Goal: Task Accomplishment & Management: Use online tool/utility

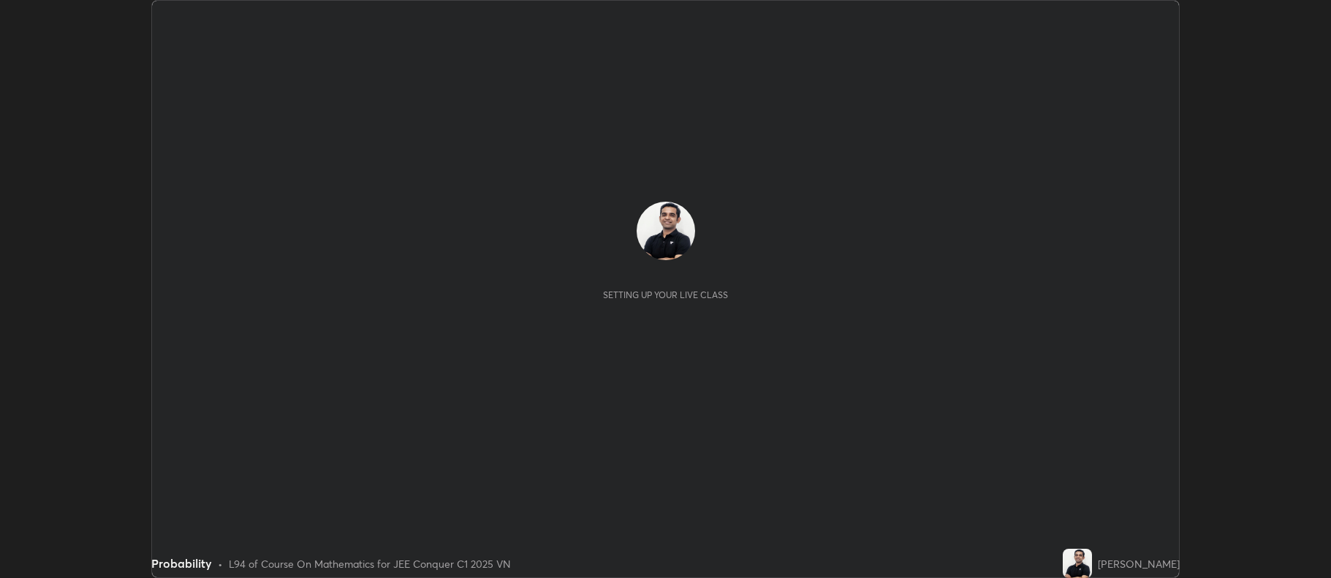
scroll to position [578, 1331]
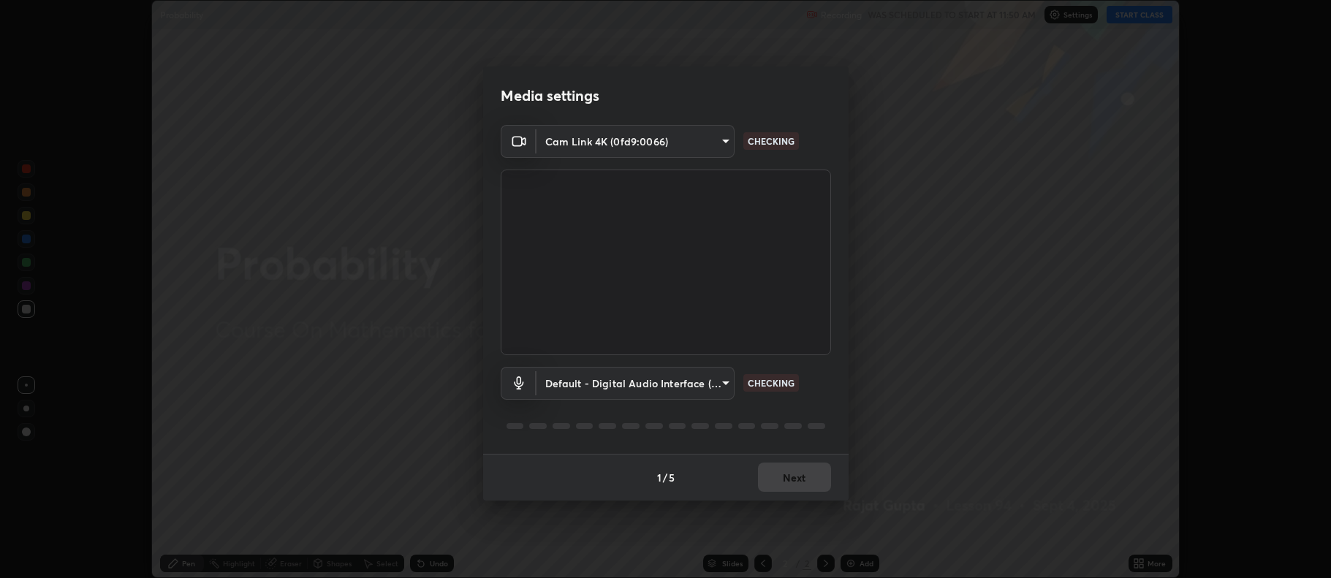
type input "516aff405987d273e063f32cb7a884c6bfcf45826045b825bb1863d7a4804d13"
type input "default"
click at [801, 488] on button "Next" at bounding box center [794, 477] width 73 height 29
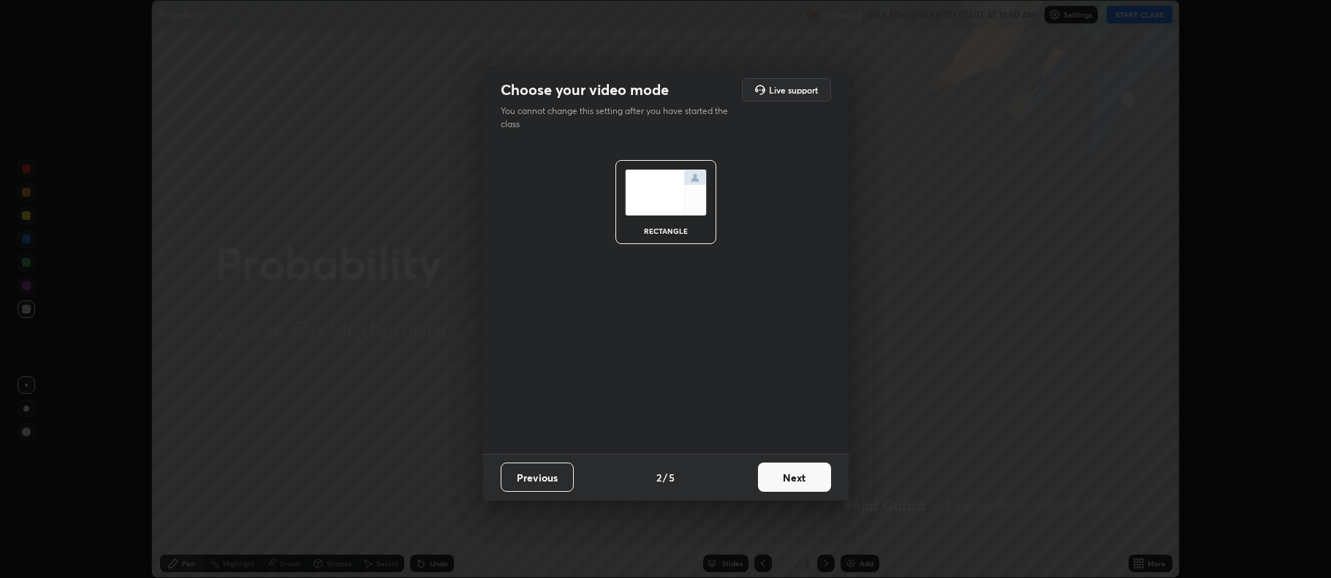
click at [799, 477] on button "Next" at bounding box center [794, 477] width 73 height 29
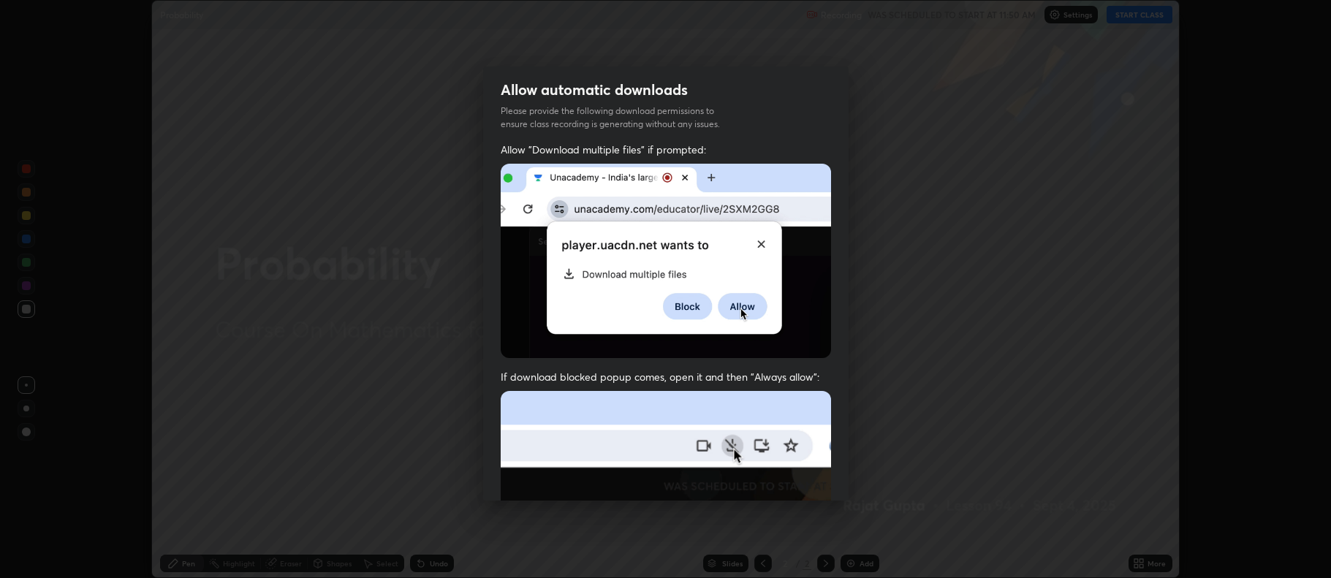
click at [805, 484] on img at bounding box center [666, 551] width 330 height 320
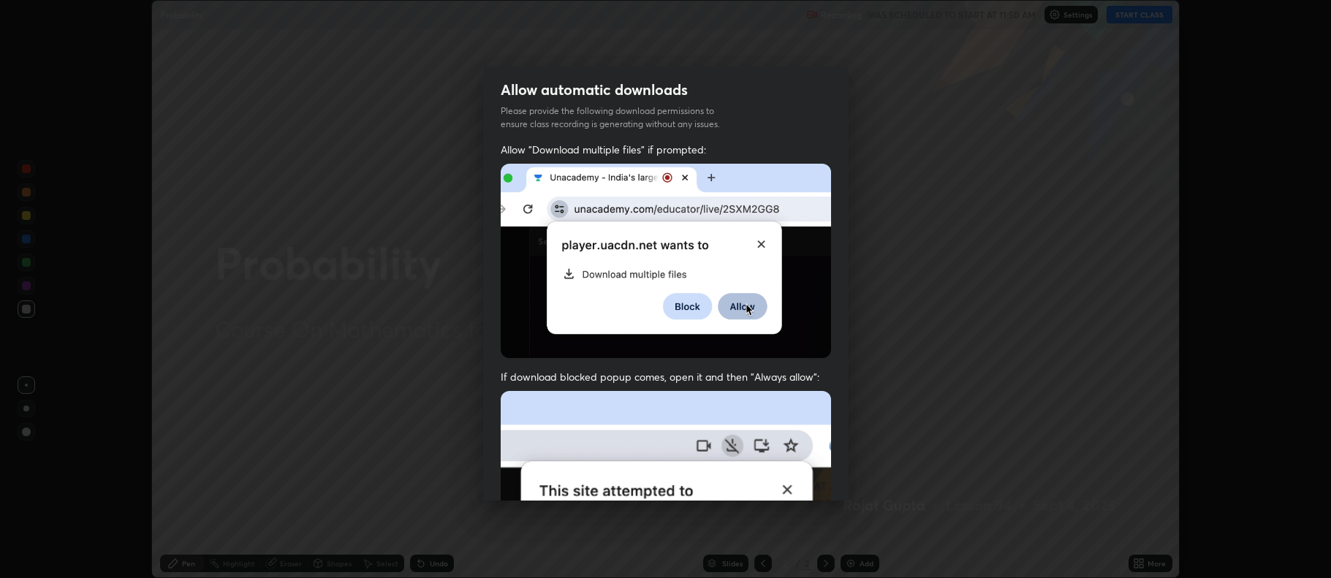
click at [803, 481] on img at bounding box center [666, 551] width 330 height 320
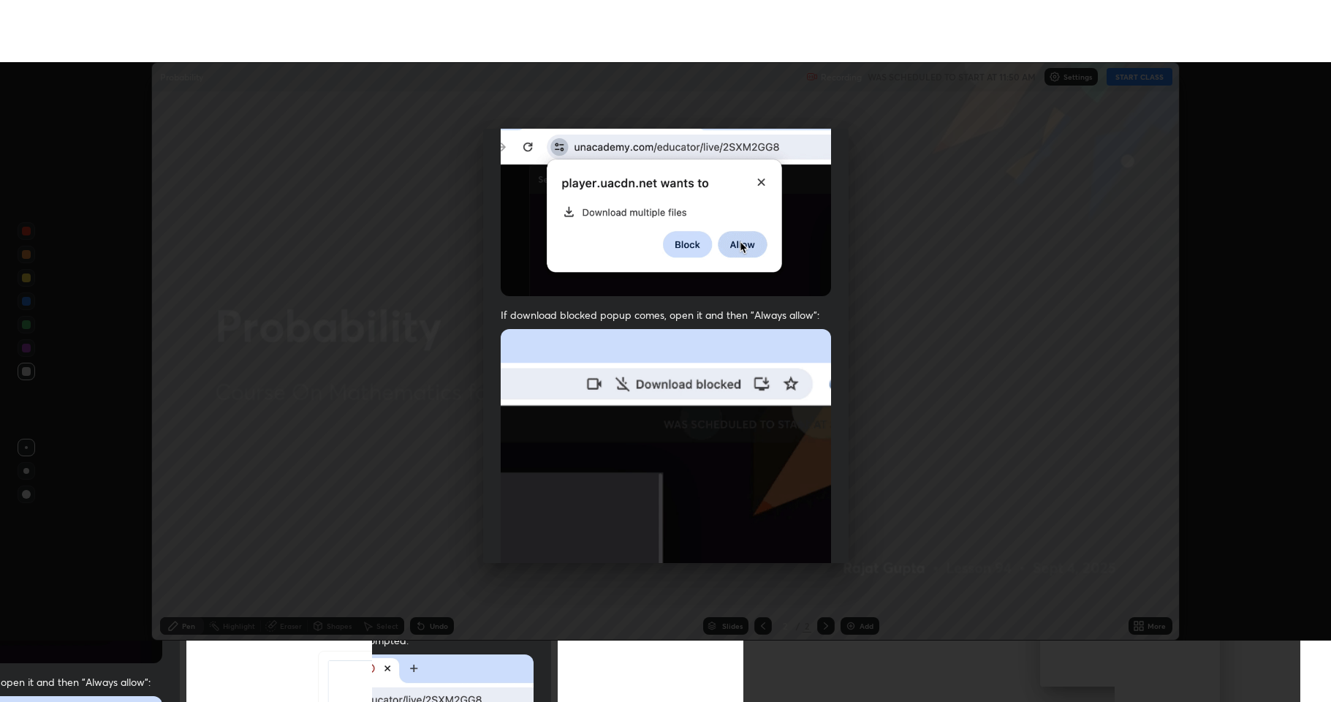
scroll to position [297, 0]
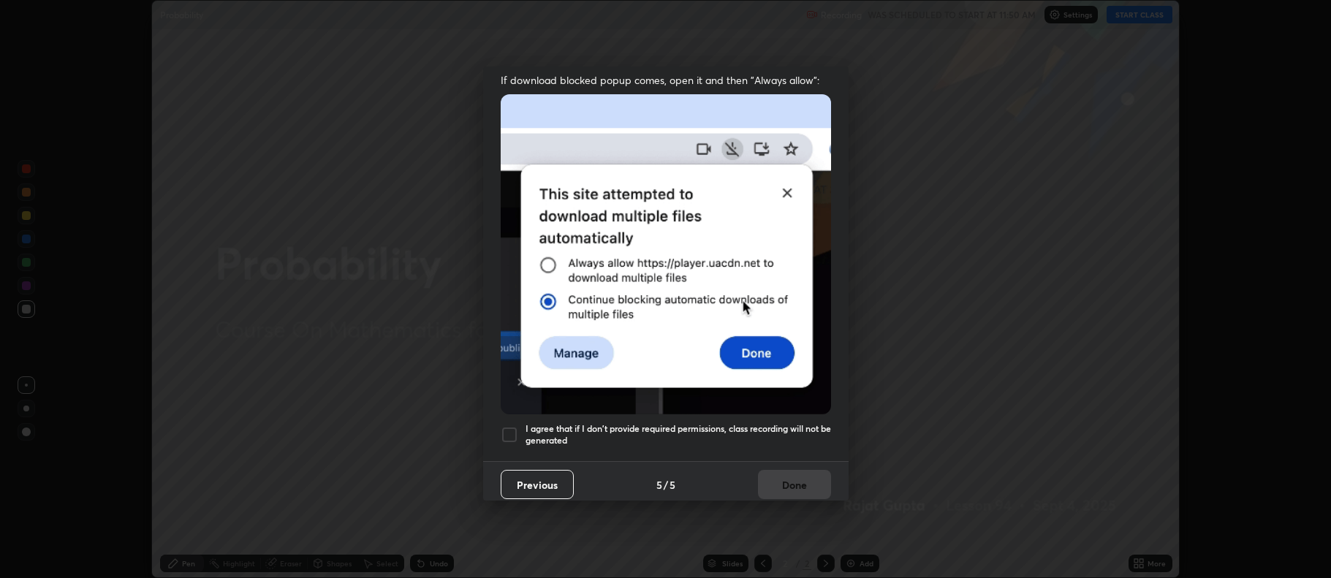
click at [602, 426] on h5 "I agree that if I don't provide required permissions, class recording will not …" at bounding box center [679, 434] width 306 height 23
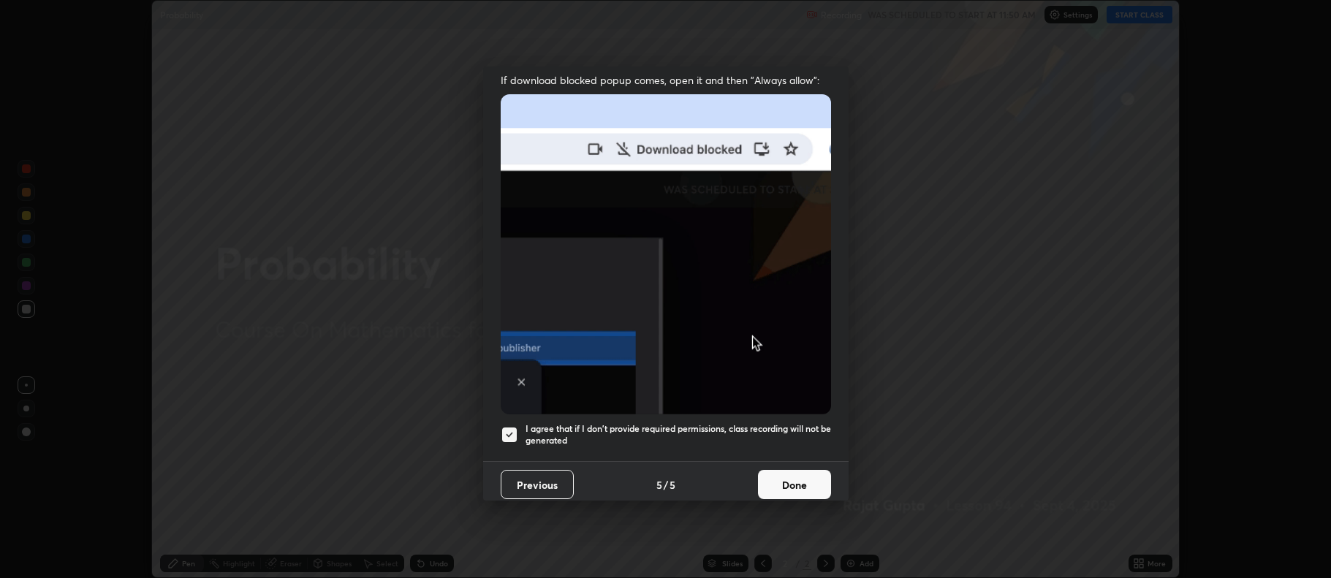
click at [781, 478] on button "Done" at bounding box center [794, 484] width 73 height 29
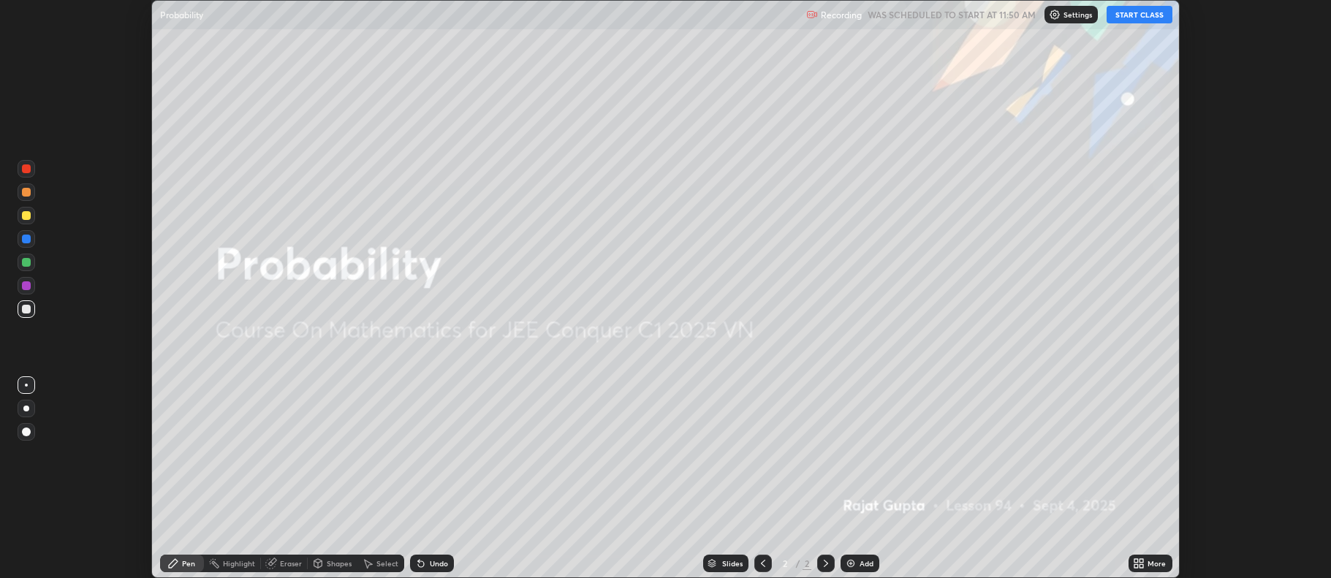
click at [1137, 11] on button "START CLASS" at bounding box center [1140, 15] width 66 height 18
click at [1137, 566] on icon at bounding box center [1137, 566] width 4 height 4
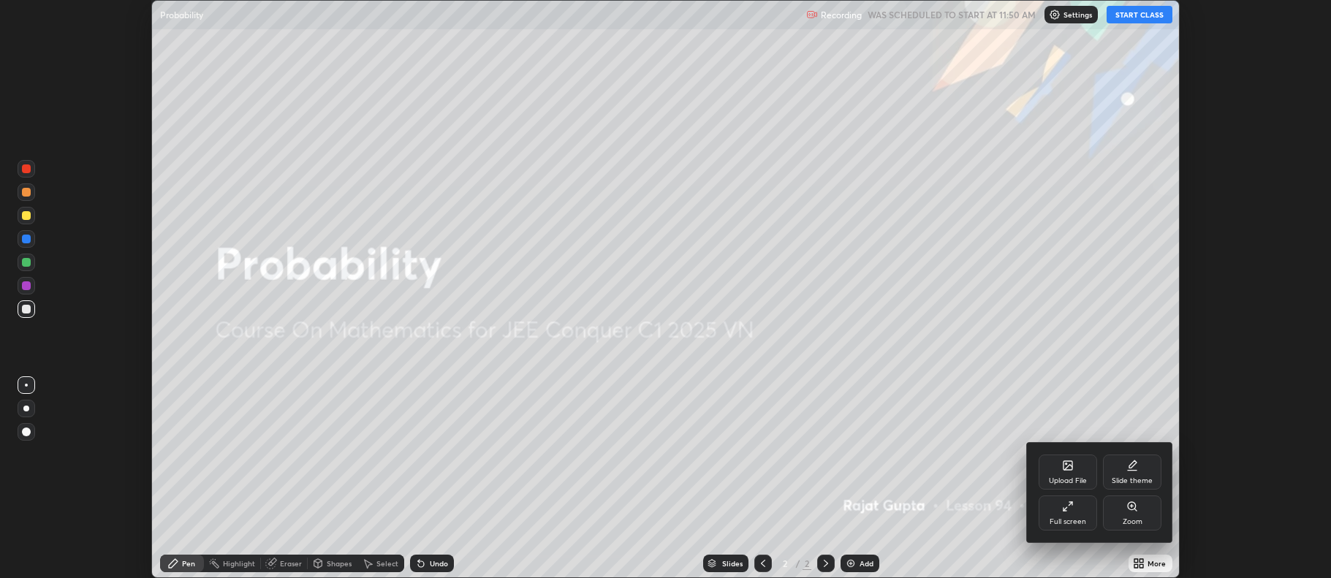
click at [1062, 521] on div "Full screen" at bounding box center [1068, 521] width 37 height 7
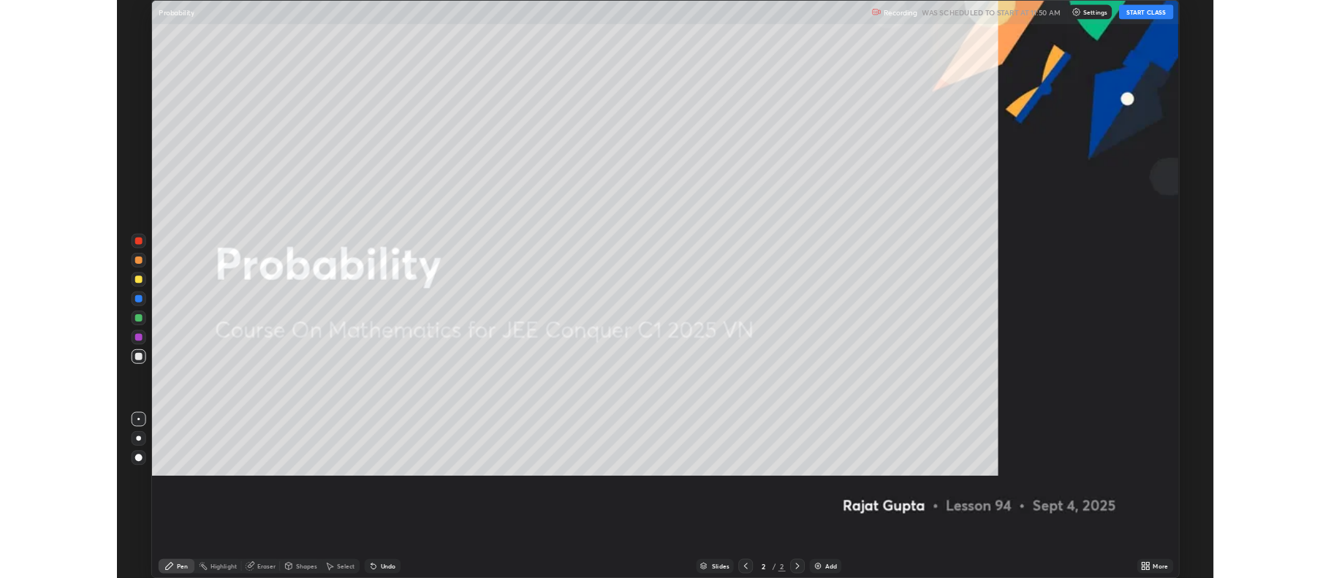
scroll to position [702, 1331]
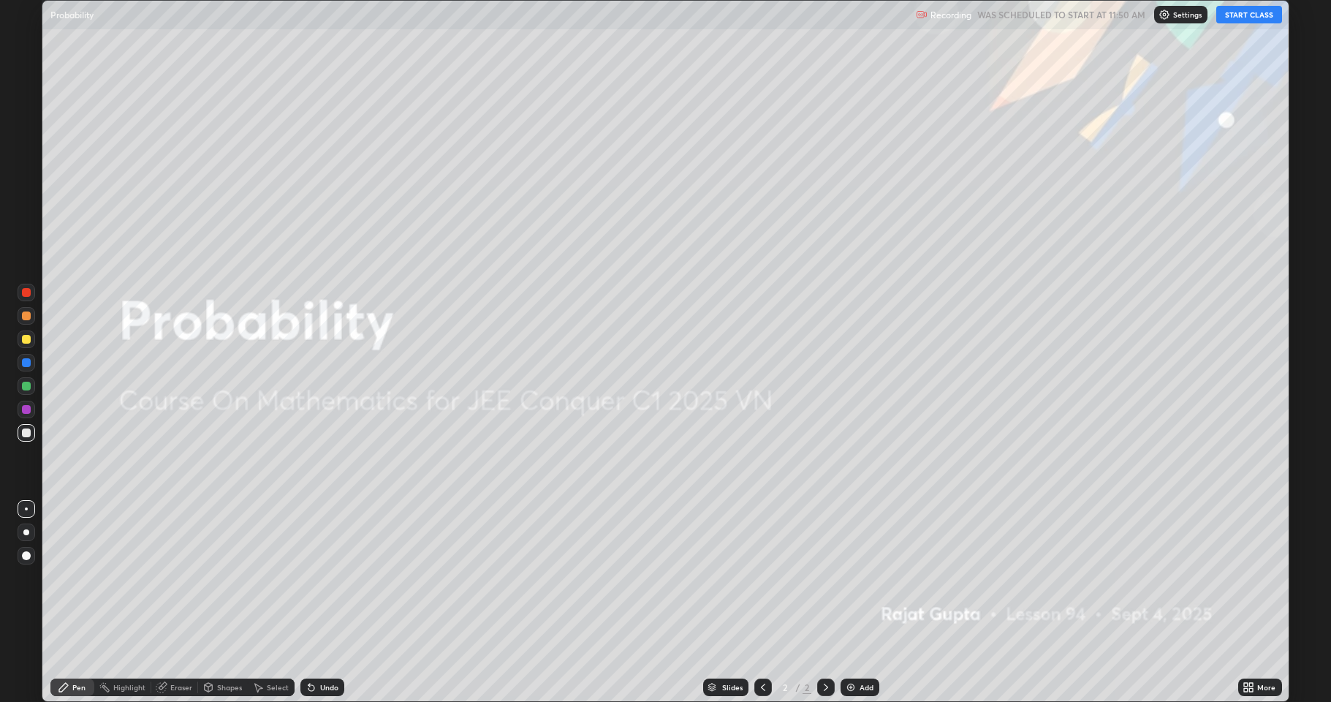
click at [861, 578] on div "Add" at bounding box center [860, 687] width 39 height 18
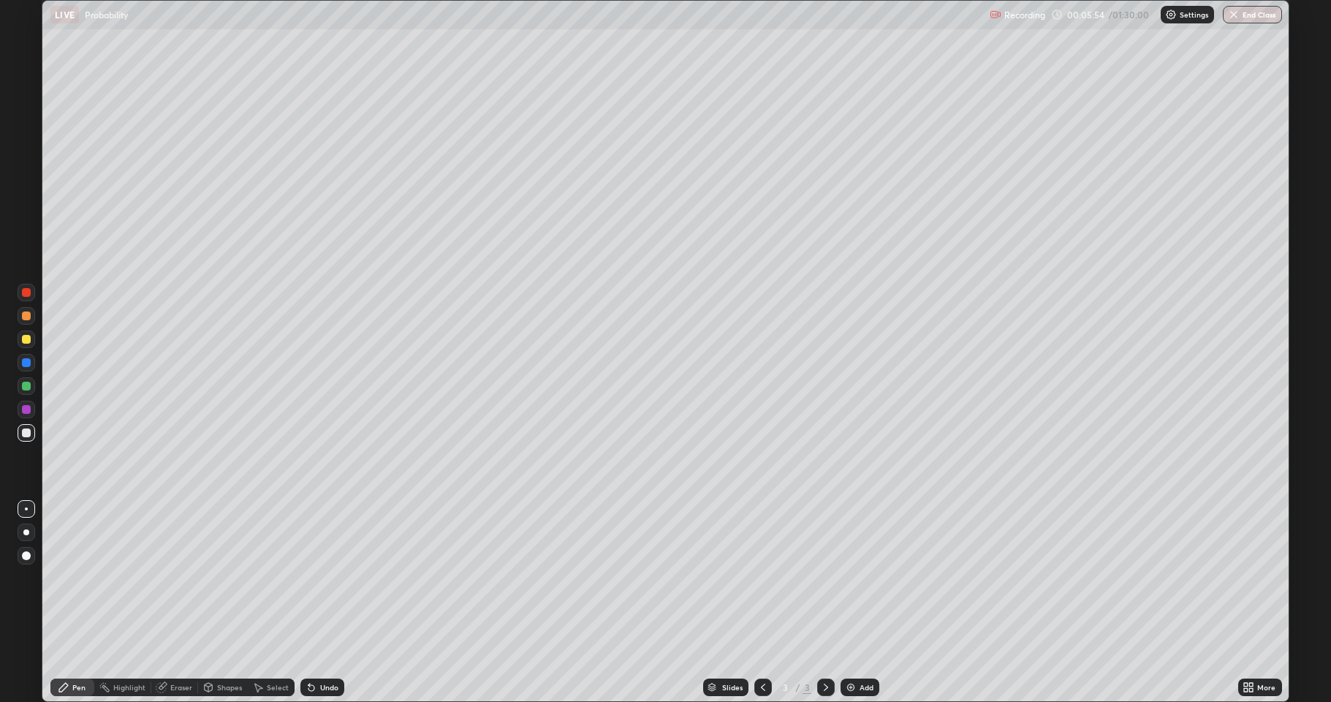
click at [336, 578] on div "Undo" at bounding box center [322, 687] width 44 height 18
click at [864, 578] on div "Add" at bounding box center [867, 687] width 14 height 7
click at [760, 578] on icon at bounding box center [763, 687] width 12 height 12
click at [825, 578] on icon at bounding box center [826, 687] width 12 height 12
click at [336, 578] on div "Undo" at bounding box center [329, 687] width 18 height 7
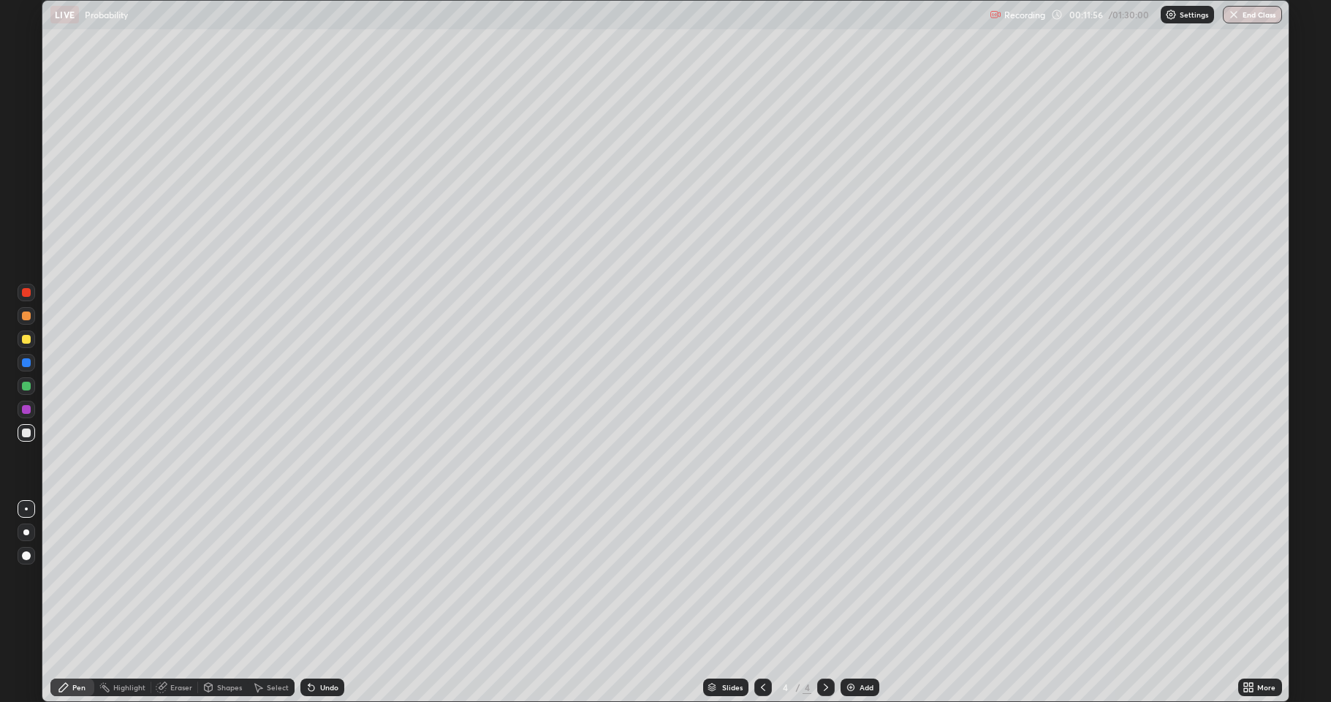
click at [333, 578] on div "Undo" at bounding box center [322, 687] width 44 height 18
click at [333, 578] on div "Undo" at bounding box center [320, 687] width 50 height 29
click at [323, 578] on div "Undo" at bounding box center [329, 687] width 18 height 7
click at [328, 578] on div "Undo" at bounding box center [320, 687] width 50 height 29
click at [328, 578] on div "Undo" at bounding box center [322, 687] width 44 height 18
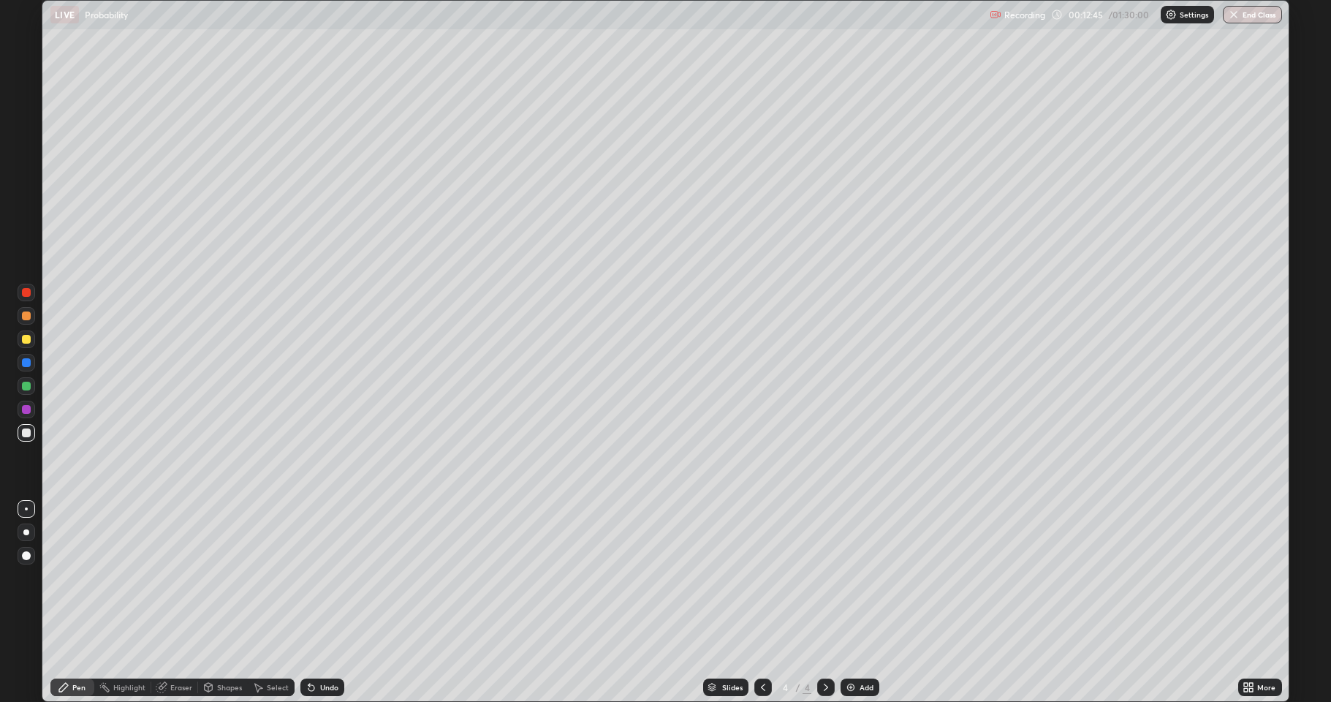
click at [334, 578] on div "Undo" at bounding box center [329, 687] width 18 height 7
click at [871, 578] on div "Add" at bounding box center [860, 687] width 39 height 18
click at [316, 578] on div "Undo" at bounding box center [322, 687] width 44 height 18
click at [309, 578] on icon at bounding box center [312, 688] width 6 height 6
click at [864, 578] on div "Add" at bounding box center [860, 687] width 39 height 18
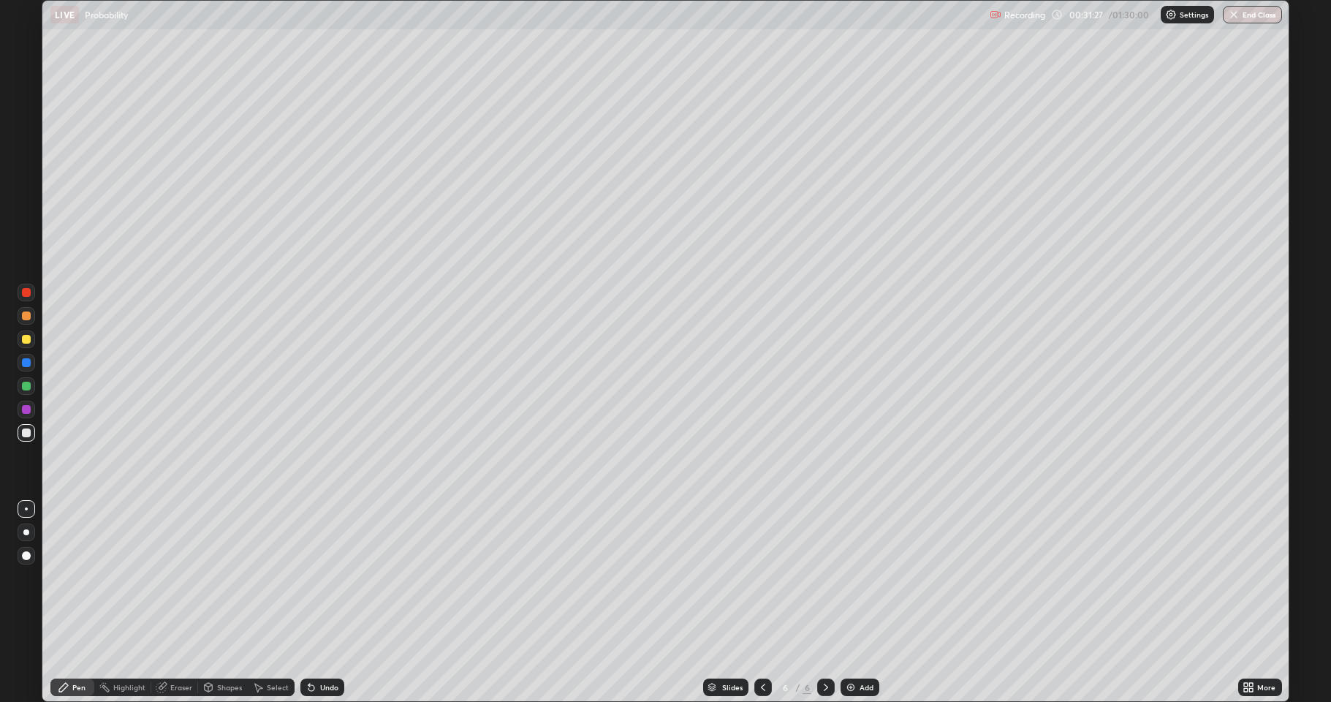
click at [228, 578] on div "Shapes" at bounding box center [229, 687] width 25 height 7
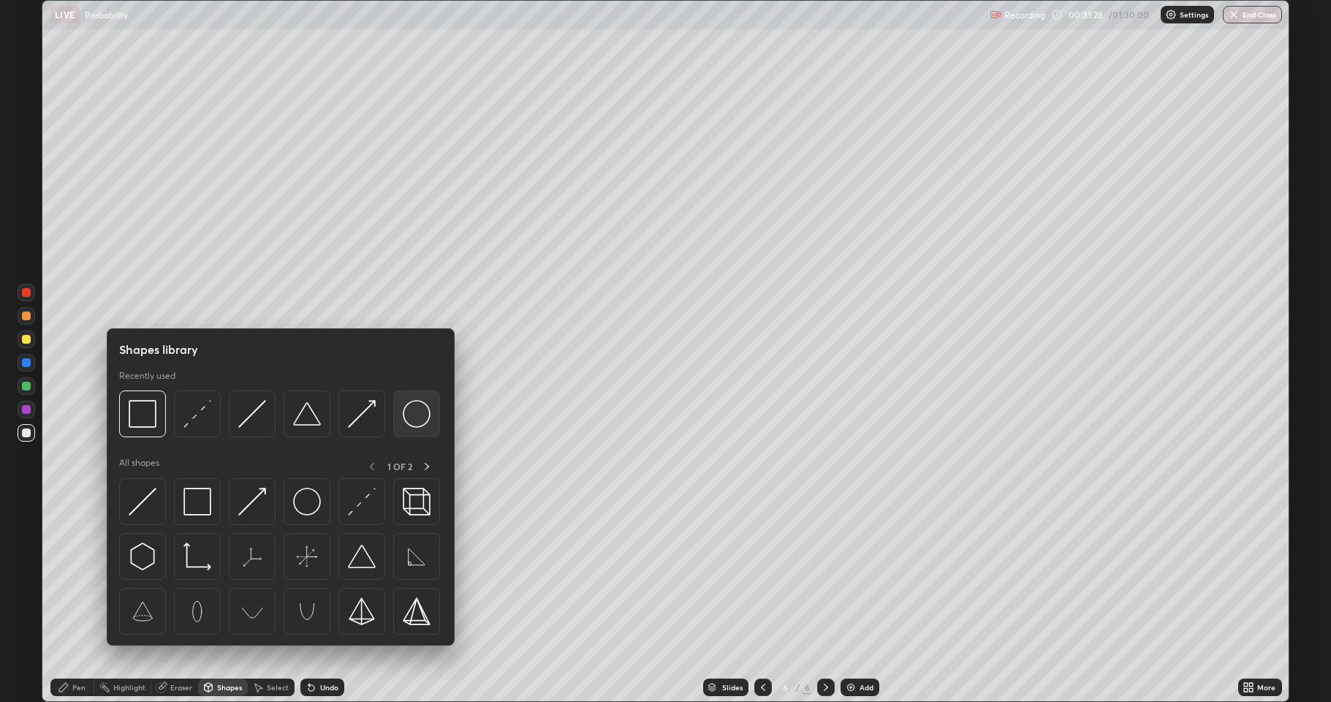
click at [417, 414] on img at bounding box center [417, 414] width 28 height 28
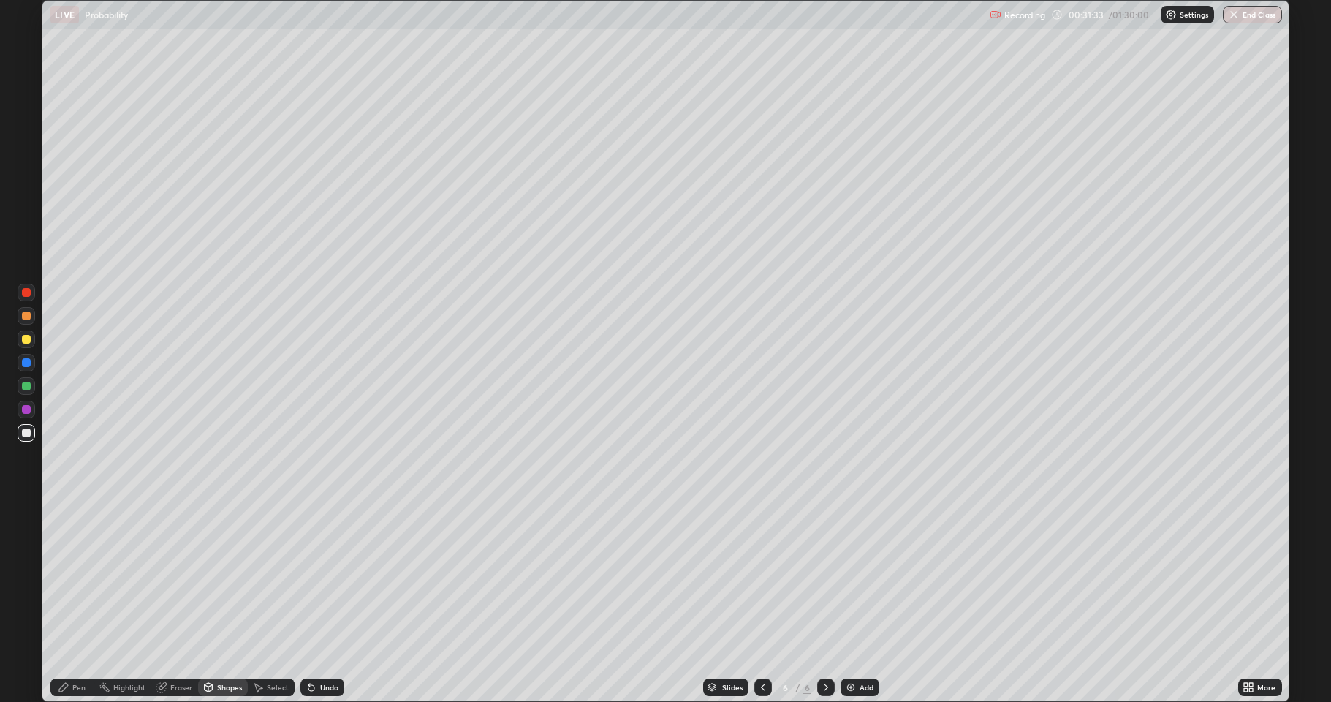
click at [231, 578] on div "Shapes" at bounding box center [229, 687] width 25 height 7
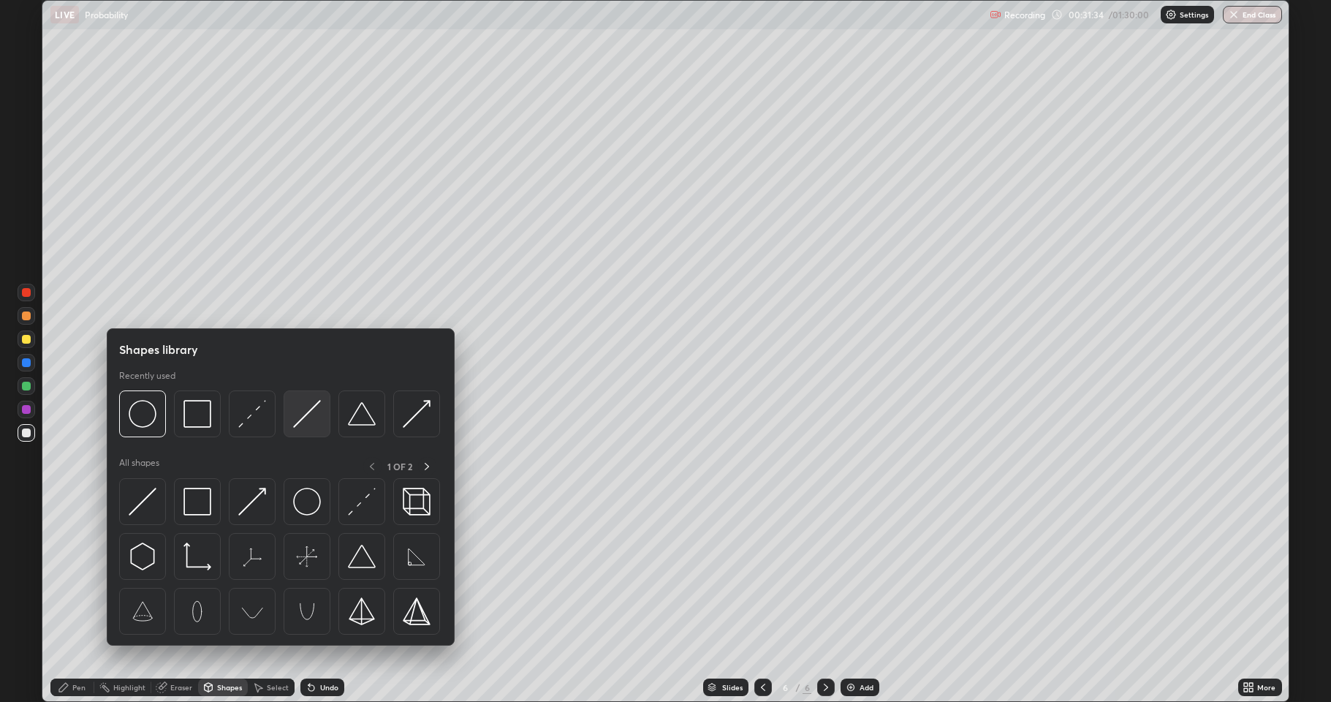
click at [310, 417] on img at bounding box center [307, 414] width 28 height 28
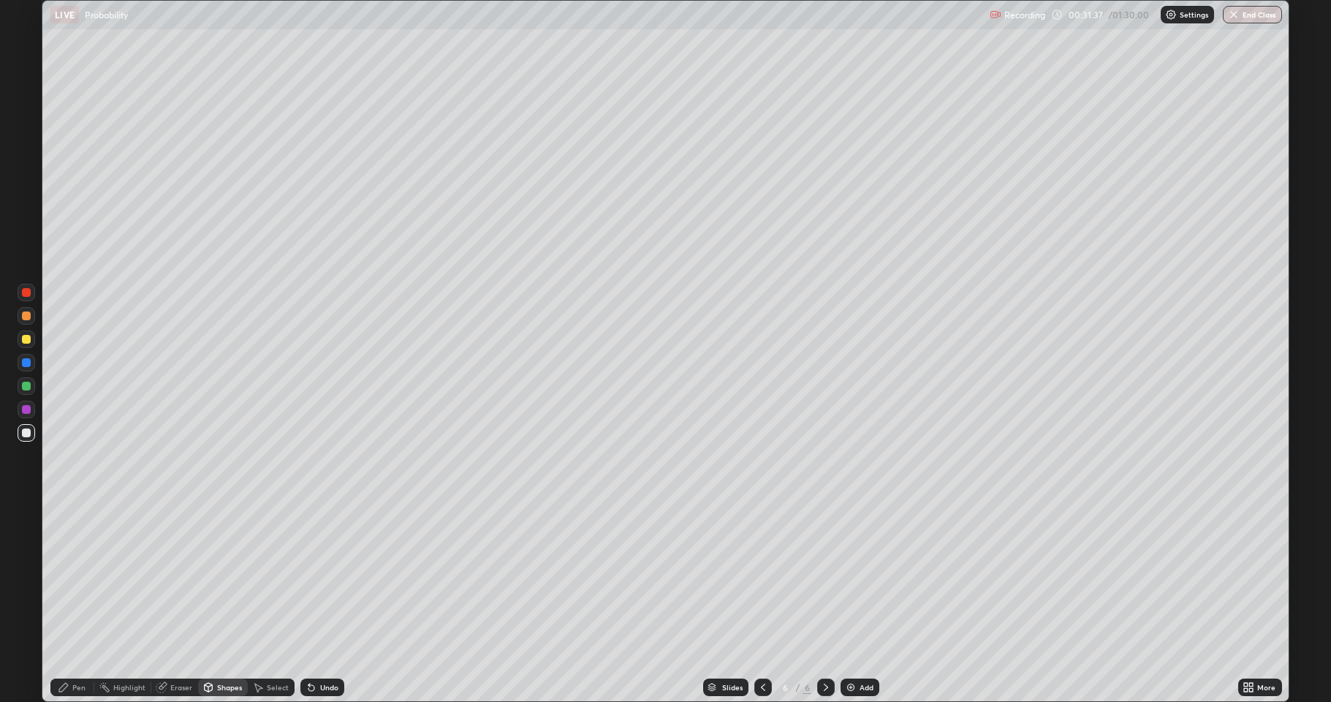
click at [230, 578] on div "Shapes" at bounding box center [229, 687] width 25 height 7
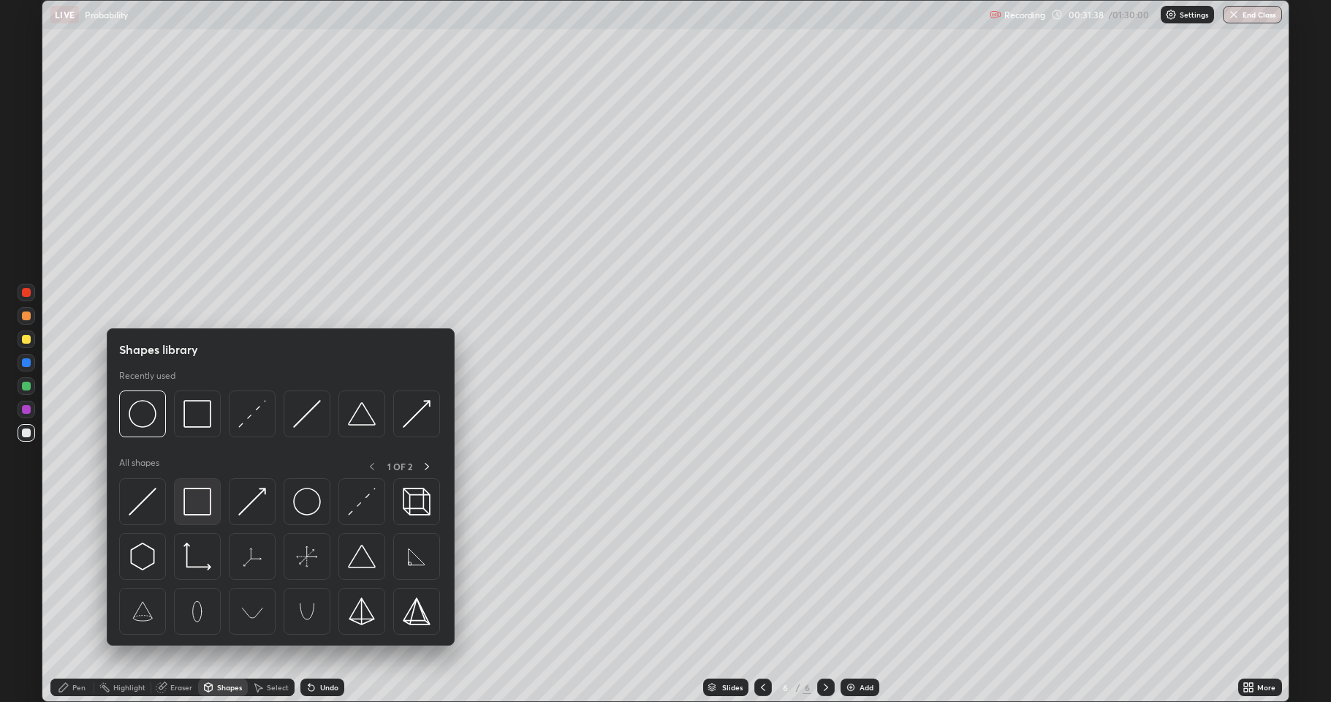
click at [192, 503] on img at bounding box center [198, 502] width 28 height 28
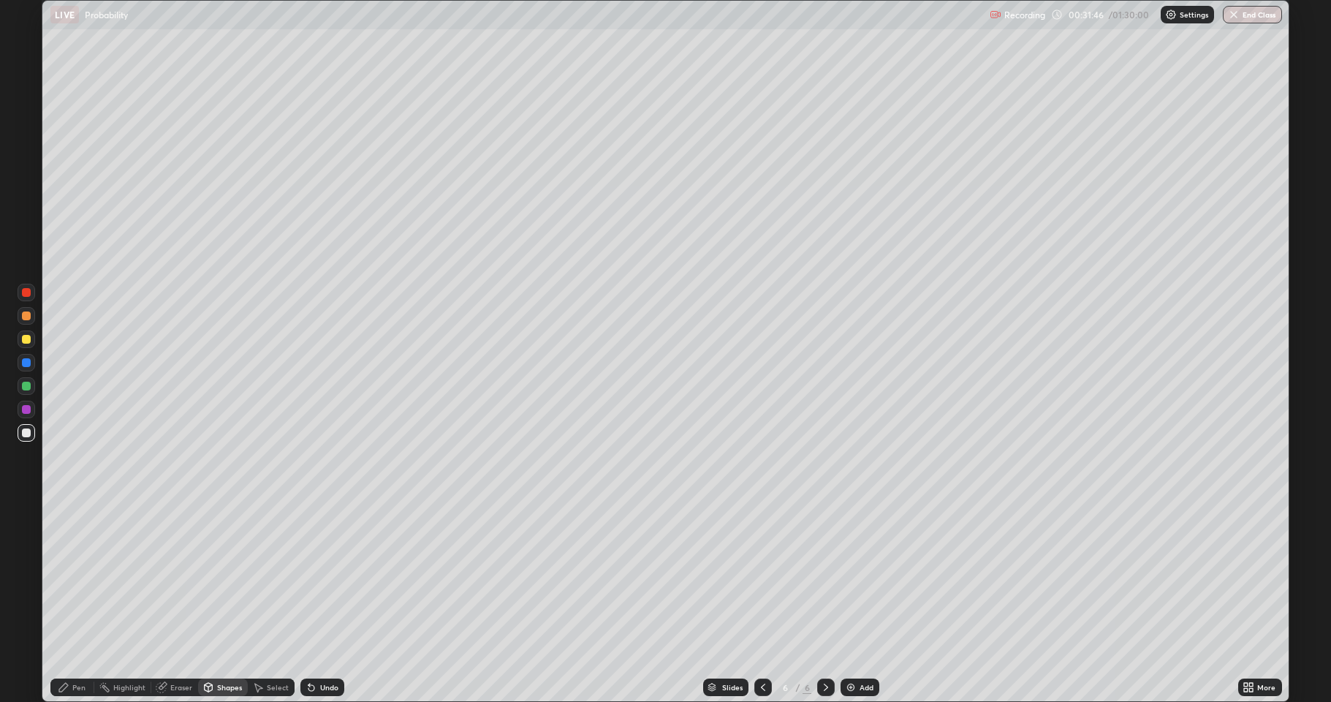
click at [224, 578] on div "Shapes" at bounding box center [229, 687] width 25 height 7
click at [170, 578] on div "Eraser" at bounding box center [174, 687] width 47 height 18
click at [29, 578] on icon at bounding box center [27, 612] width 8 height 7
click at [80, 578] on div "Pen" at bounding box center [78, 687] width 13 height 7
click at [228, 578] on div "Shapes" at bounding box center [229, 687] width 25 height 7
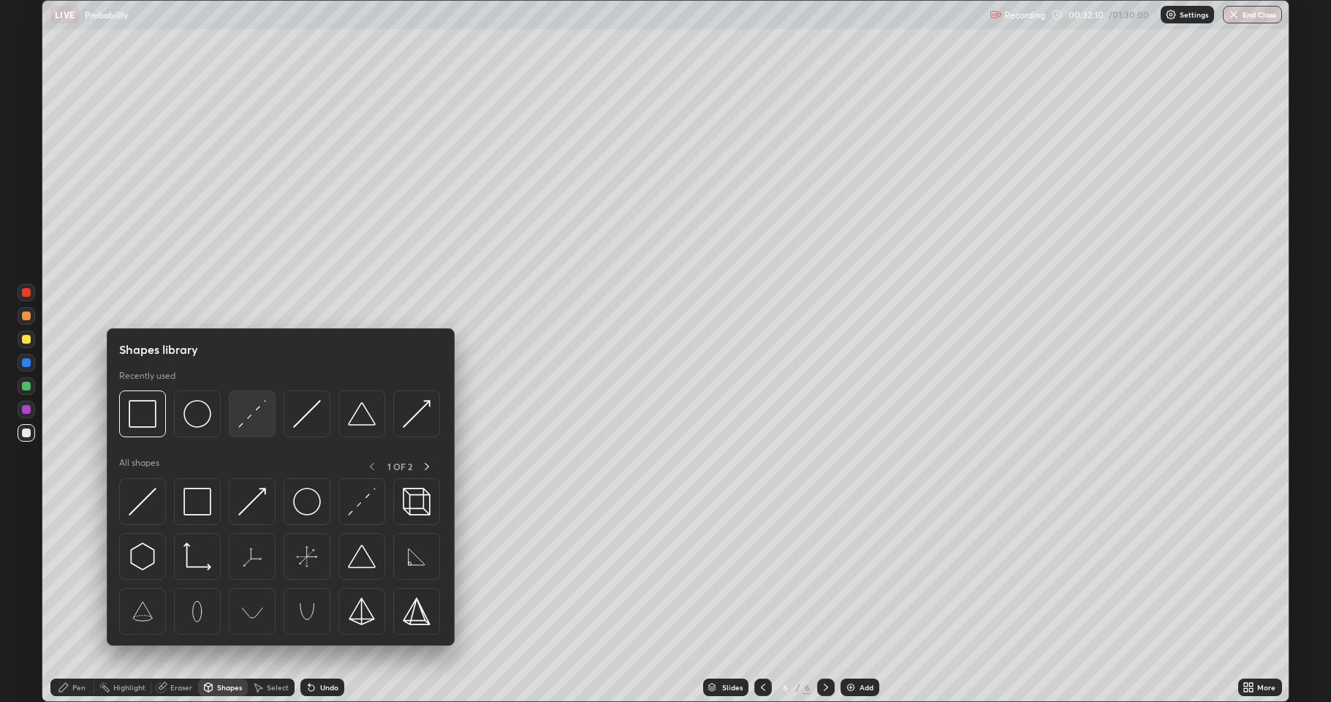
click at [256, 417] on img at bounding box center [252, 414] width 28 height 28
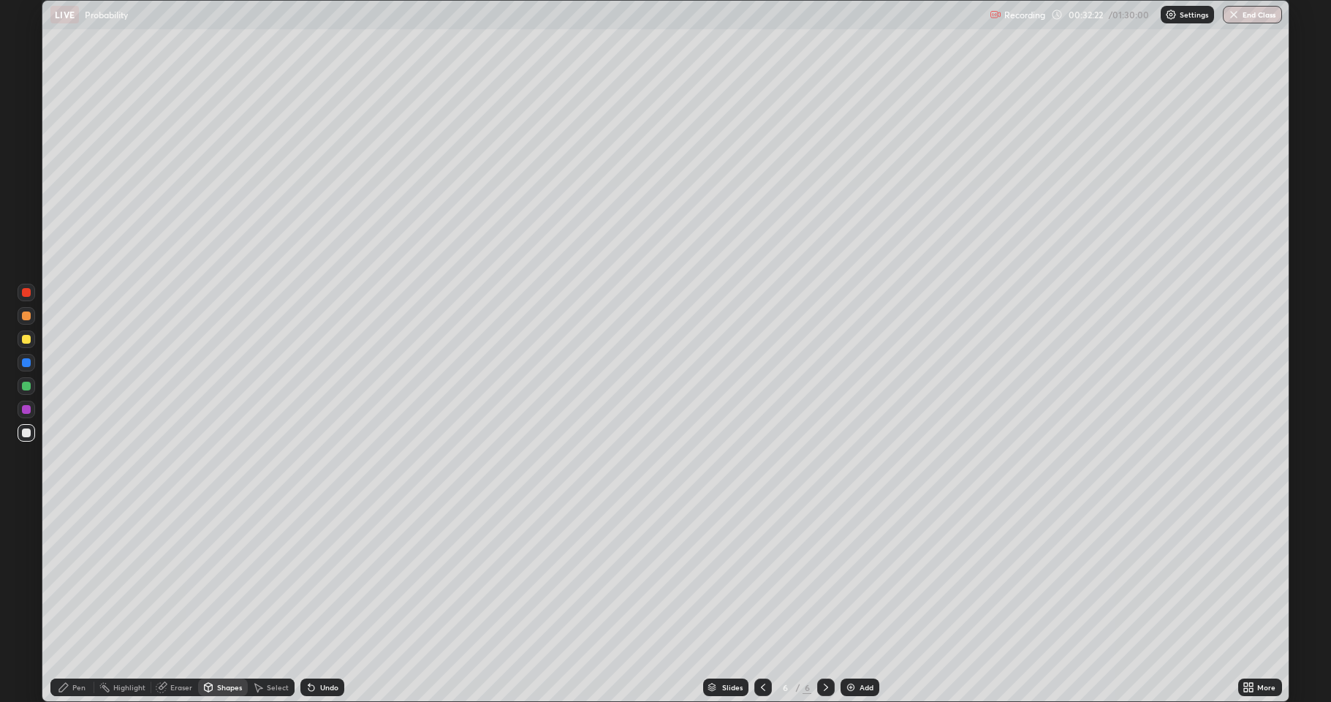
click at [90, 578] on div "Pen" at bounding box center [72, 687] width 44 height 29
click at [866, 578] on div "Add" at bounding box center [860, 687] width 39 height 18
click at [330, 578] on div "Undo" at bounding box center [329, 687] width 18 height 7
click at [332, 578] on div "Undo" at bounding box center [329, 687] width 18 height 7
click at [330, 578] on div "Undo" at bounding box center [320, 687] width 50 height 29
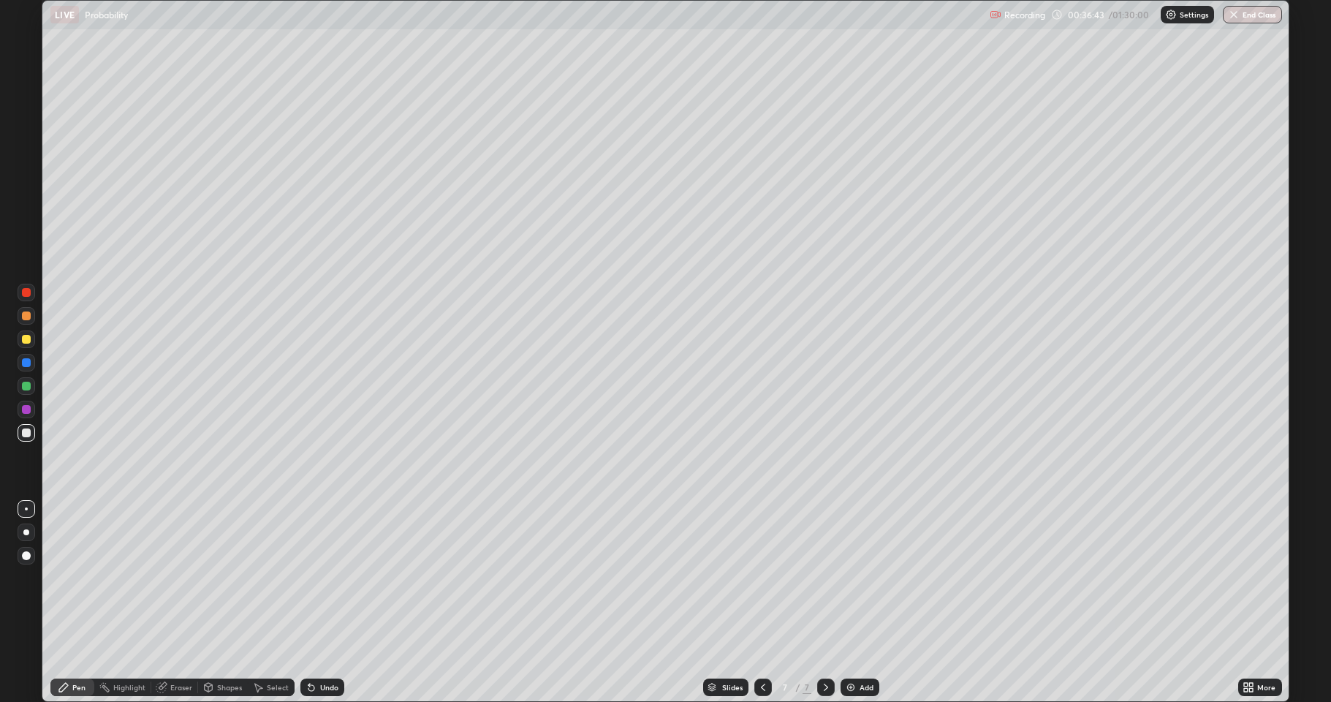
click at [331, 578] on div "Undo" at bounding box center [322, 687] width 44 height 18
click at [329, 578] on div "Undo" at bounding box center [322, 687] width 44 height 18
click at [330, 578] on div "Undo" at bounding box center [320, 687] width 50 height 29
click at [341, 578] on div "Undo" at bounding box center [322, 687] width 44 height 18
click at [24, 339] on div at bounding box center [26, 339] width 9 height 9
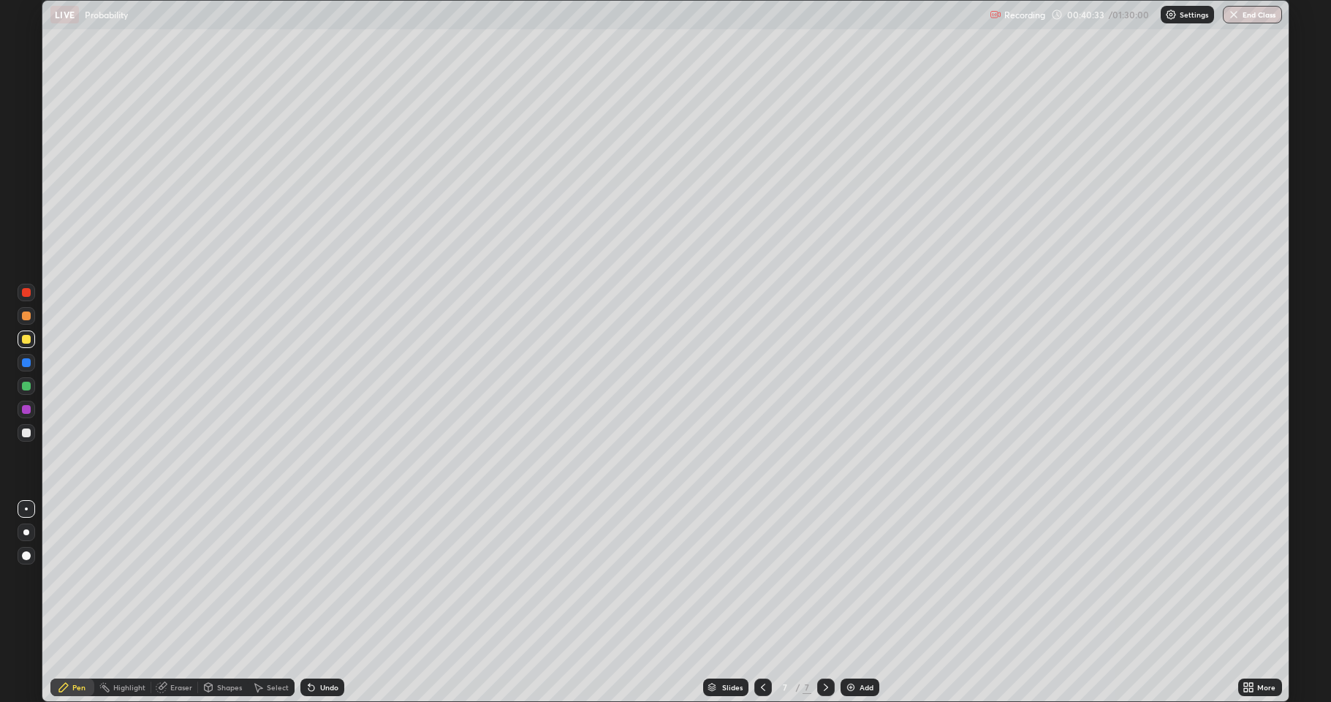
click at [330, 578] on div "Undo" at bounding box center [322, 687] width 44 height 18
click at [328, 578] on div "Undo" at bounding box center [322, 687] width 44 height 18
click at [325, 578] on div "Undo" at bounding box center [322, 687] width 44 height 18
click at [320, 578] on div "Undo" at bounding box center [322, 687] width 44 height 18
click at [324, 578] on div "Undo" at bounding box center [322, 687] width 44 height 18
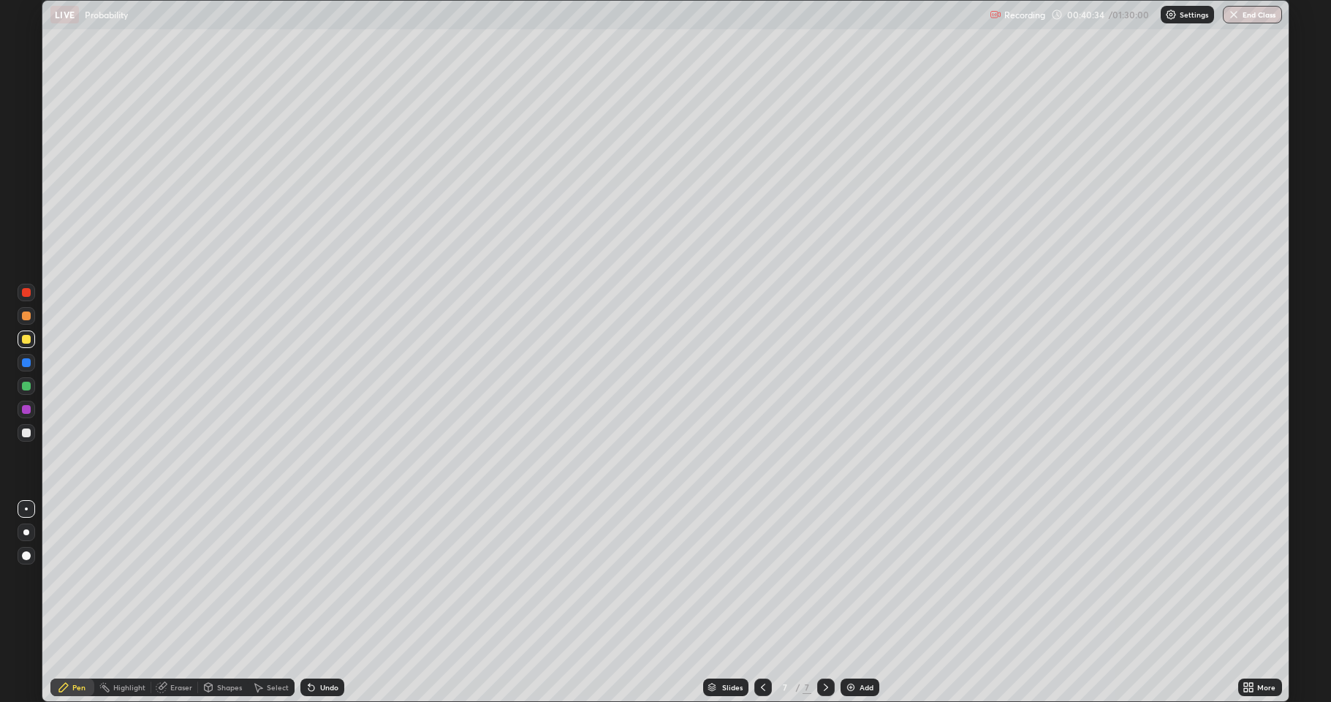
click at [324, 578] on div "Undo" at bounding box center [322, 687] width 44 height 18
click at [325, 578] on div "Undo" at bounding box center [322, 687] width 44 height 18
click at [324, 578] on div "Undo" at bounding box center [322, 687] width 44 height 18
click at [325, 578] on div "Undo" at bounding box center [322, 687] width 44 height 18
click at [27, 317] on div at bounding box center [26, 315] width 9 height 9
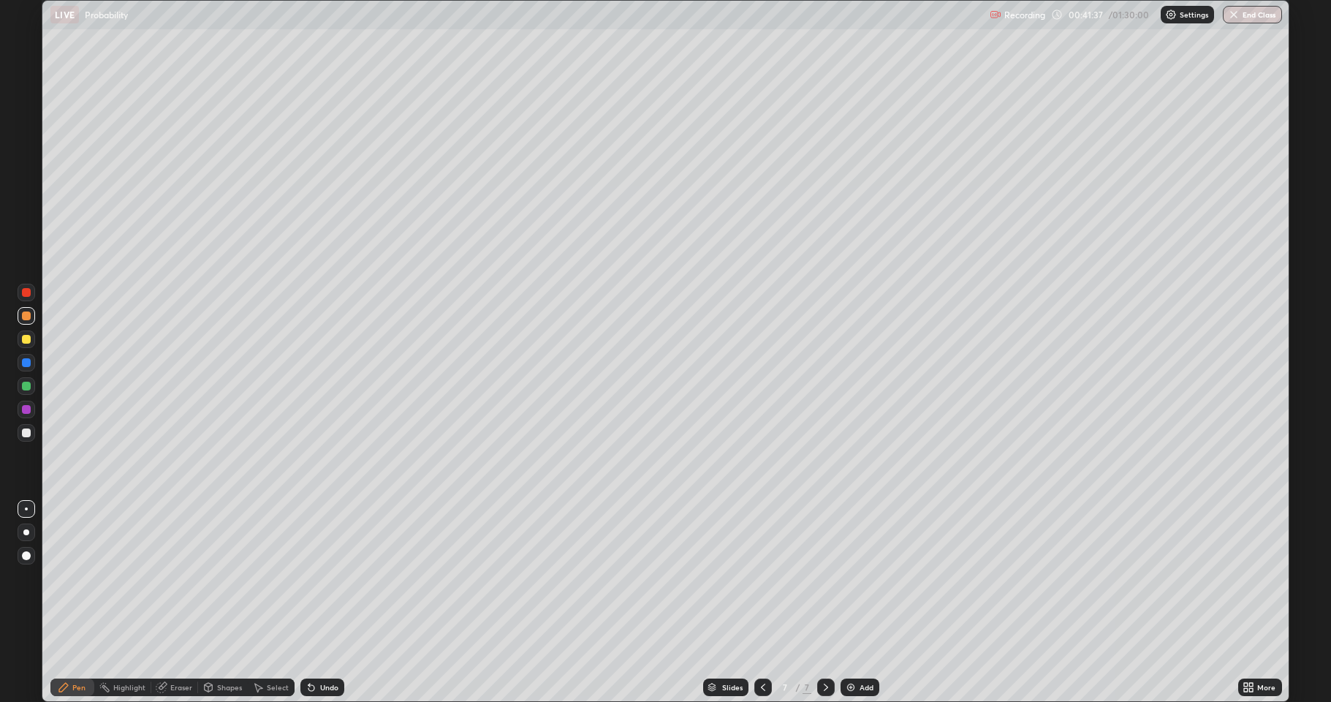
click at [317, 578] on div "Undo" at bounding box center [322, 687] width 44 height 18
click at [309, 578] on icon at bounding box center [312, 687] width 12 height 12
click at [311, 578] on div "Undo" at bounding box center [322, 687] width 44 height 18
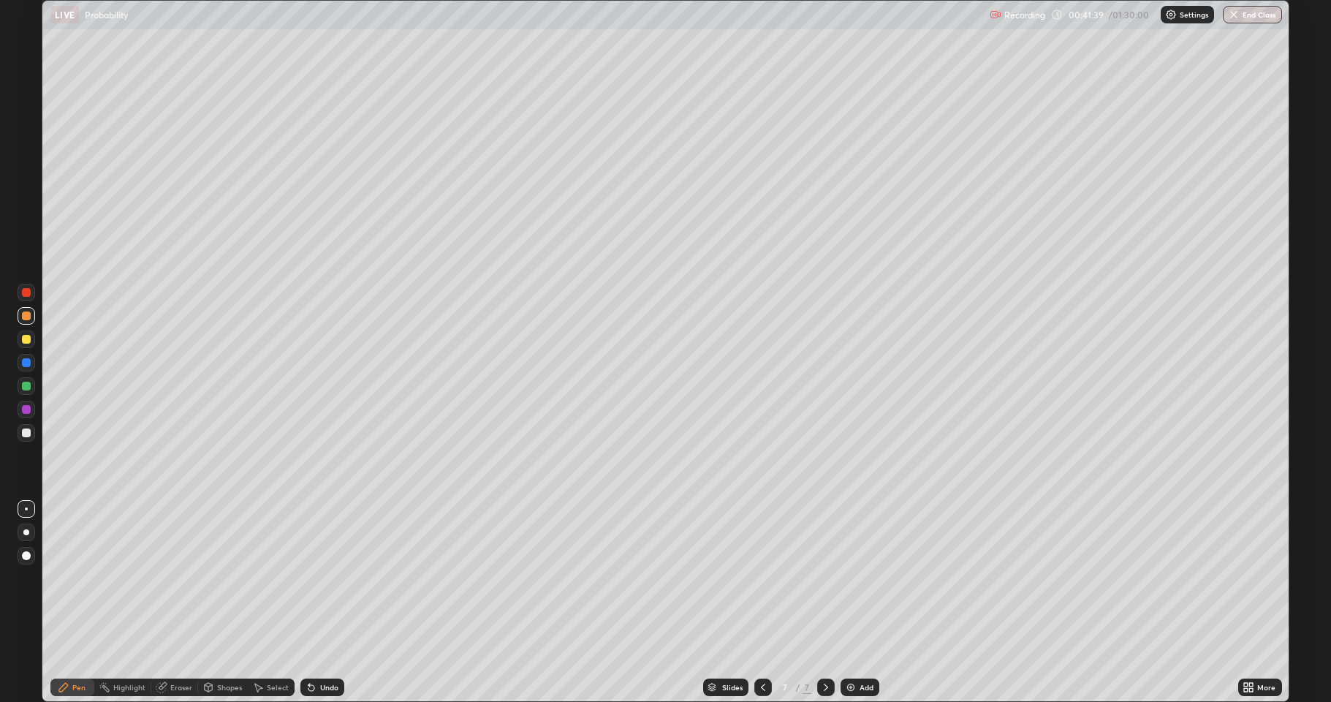
click at [312, 578] on div "Undo" at bounding box center [322, 687] width 44 height 18
click at [310, 578] on div "Undo" at bounding box center [322, 687] width 44 height 18
click at [313, 578] on div "Undo" at bounding box center [322, 687] width 44 height 18
click at [312, 578] on div "Undo" at bounding box center [322, 687] width 44 height 18
click at [310, 578] on div "Undo" at bounding box center [322, 687] width 44 height 18
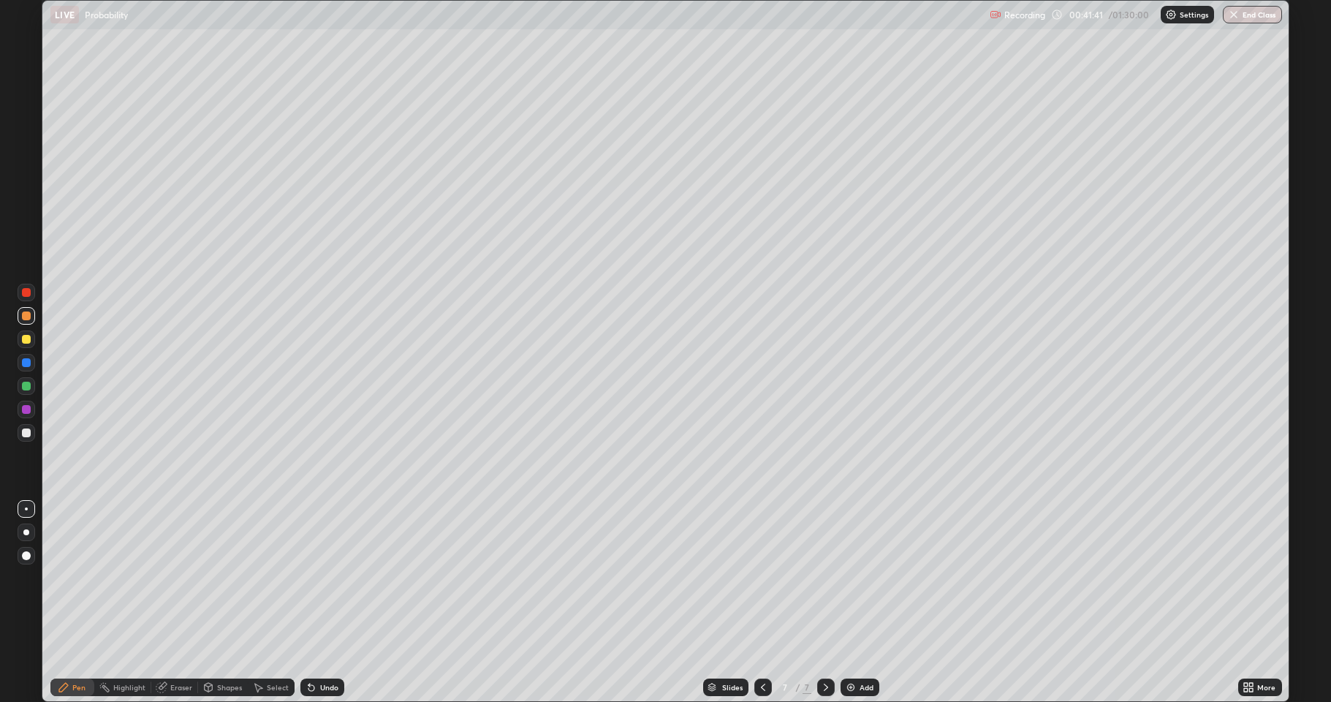
click at [312, 578] on div "Undo" at bounding box center [322, 687] width 44 height 18
click at [313, 578] on div "Undo" at bounding box center [322, 687] width 44 height 18
click at [312, 578] on div "Undo" at bounding box center [322, 687] width 44 height 18
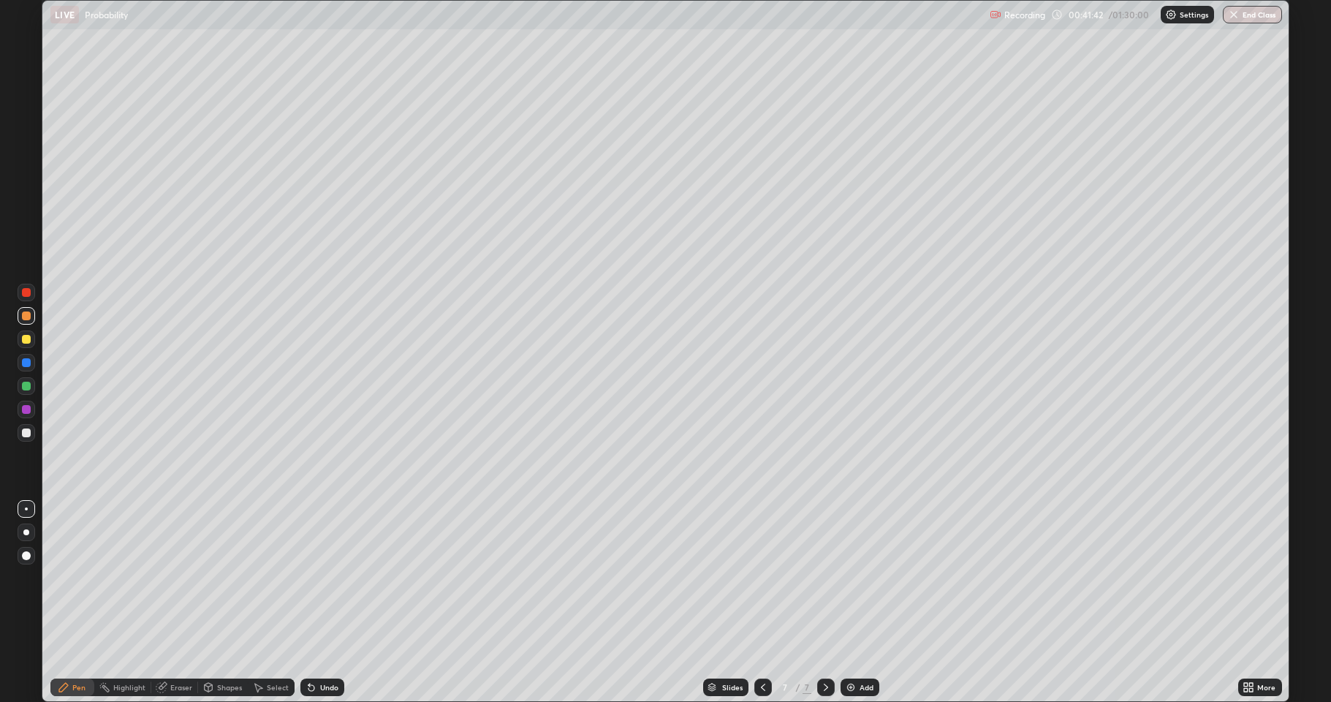
click at [311, 578] on div "Undo" at bounding box center [322, 687] width 44 height 18
click at [223, 578] on div "Shapes" at bounding box center [229, 687] width 25 height 7
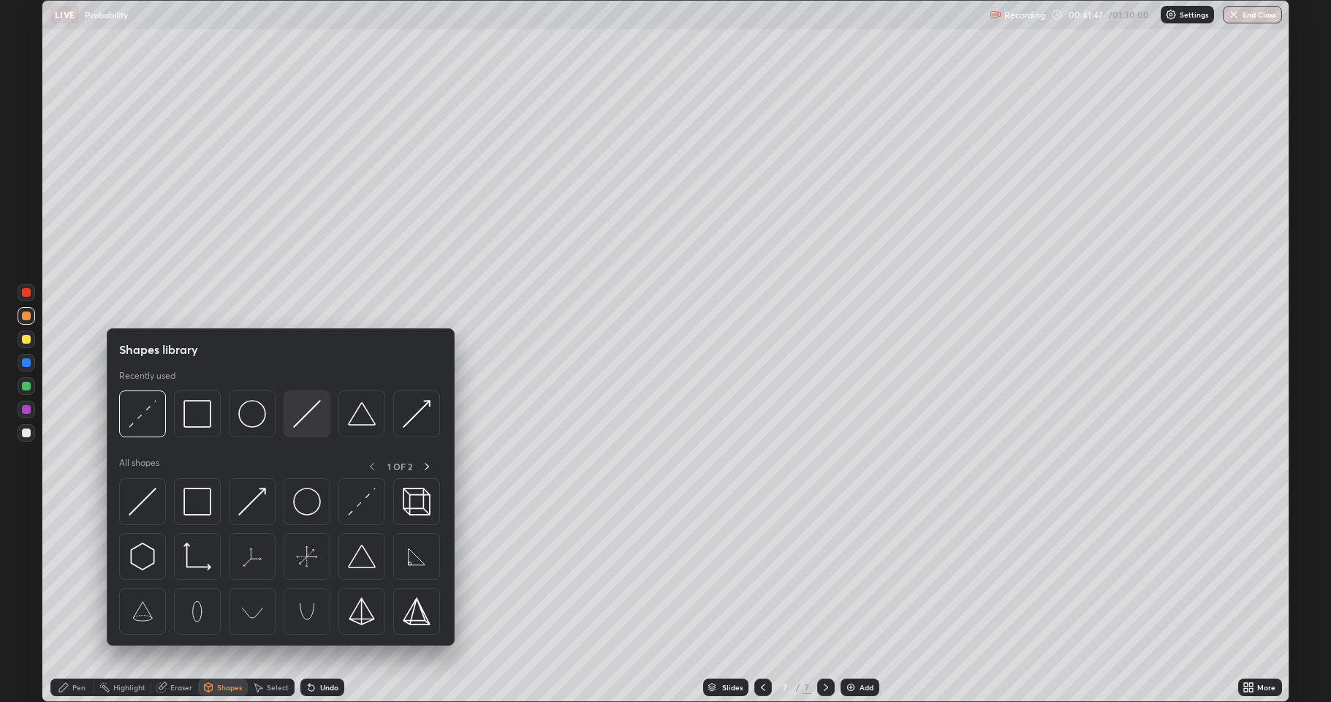
click at [314, 420] on img at bounding box center [307, 414] width 28 height 28
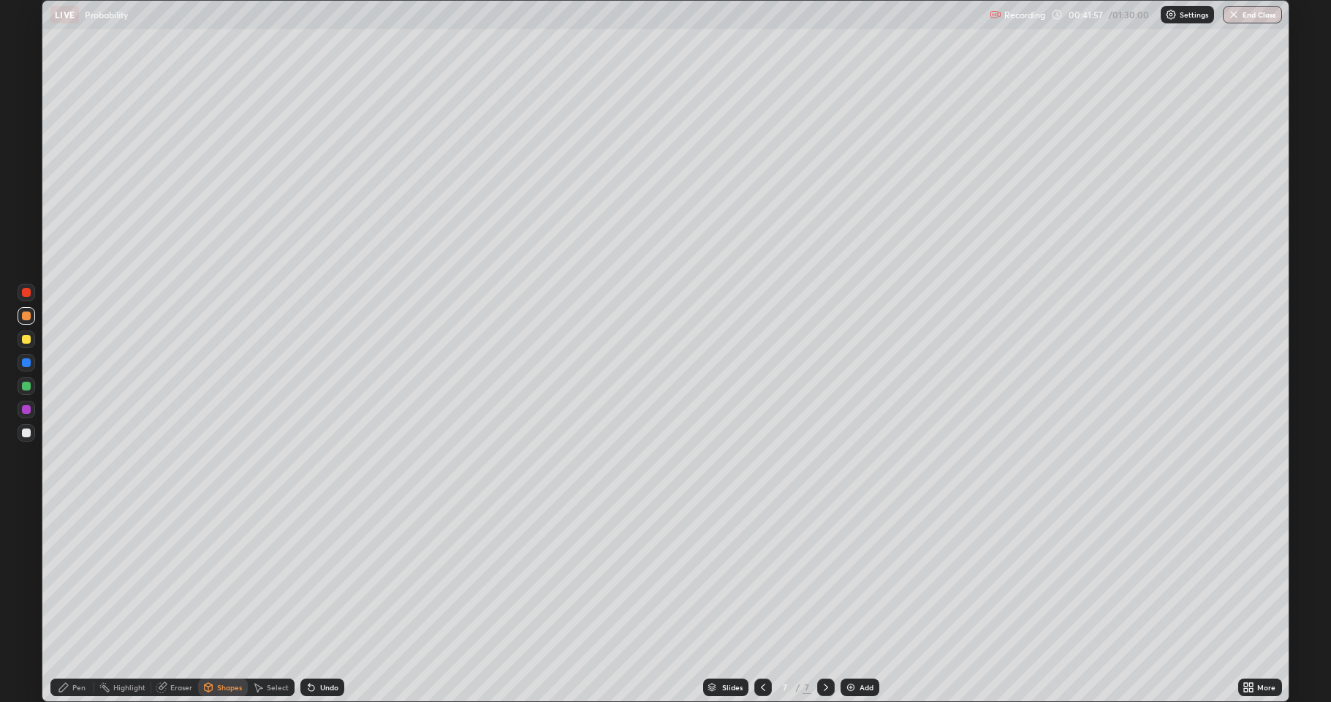
click at [67, 578] on icon at bounding box center [64, 687] width 12 height 12
click at [863, 578] on div "Add" at bounding box center [867, 687] width 14 height 7
click at [19, 436] on div at bounding box center [27, 433] width 18 height 18
click at [182, 578] on div "Eraser" at bounding box center [181, 687] width 22 height 7
click at [22, 578] on icon at bounding box center [26, 638] width 12 height 12
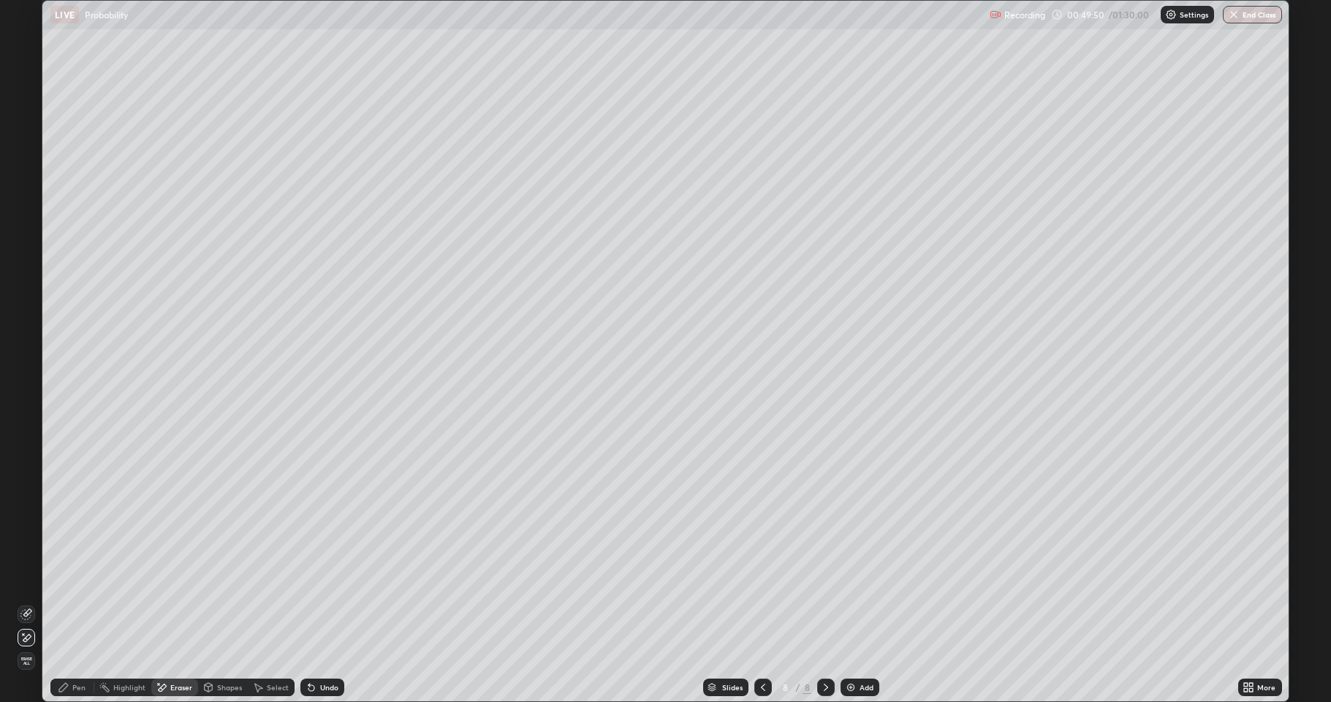
click at [79, 578] on div "Pen" at bounding box center [78, 687] width 13 height 7
click at [328, 578] on div "Undo" at bounding box center [329, 687] width 18 height 7
click at [320, 578] on div "Undo" at bounding box center [329, 687] width 18 height 7
click at [325, 578] on div "Undo" at bounding box center [322, 687] width 44 height 18
click at [870, 578] on div "Add" at bounding box center [867, 687] width 14 height 7
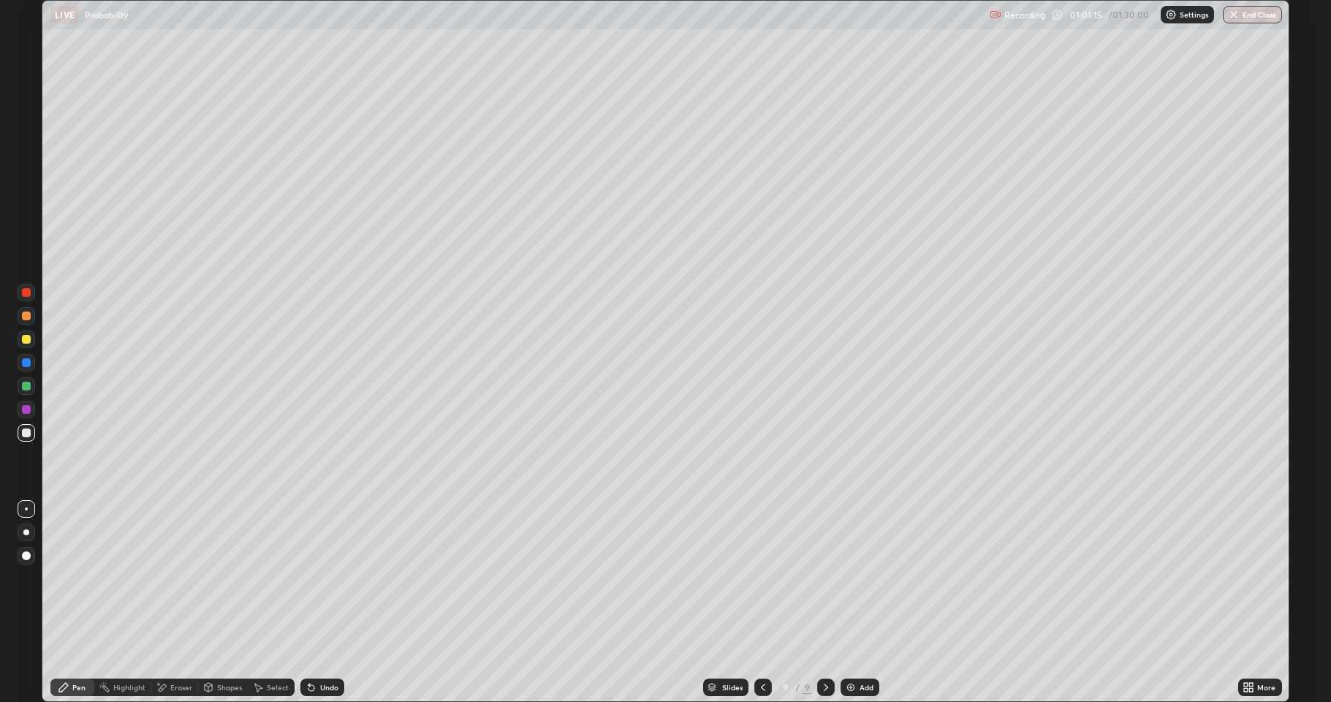
click at [339, 578] on div "Undo" at bounding box center [322, 687] width 44 height 18
click at [324, 578] on div "Undo" at bounding box center [329, 687] width 18 height 7
click at [326, 578] on div "Undo" at bounding box center [329, 687] width 18 height 7
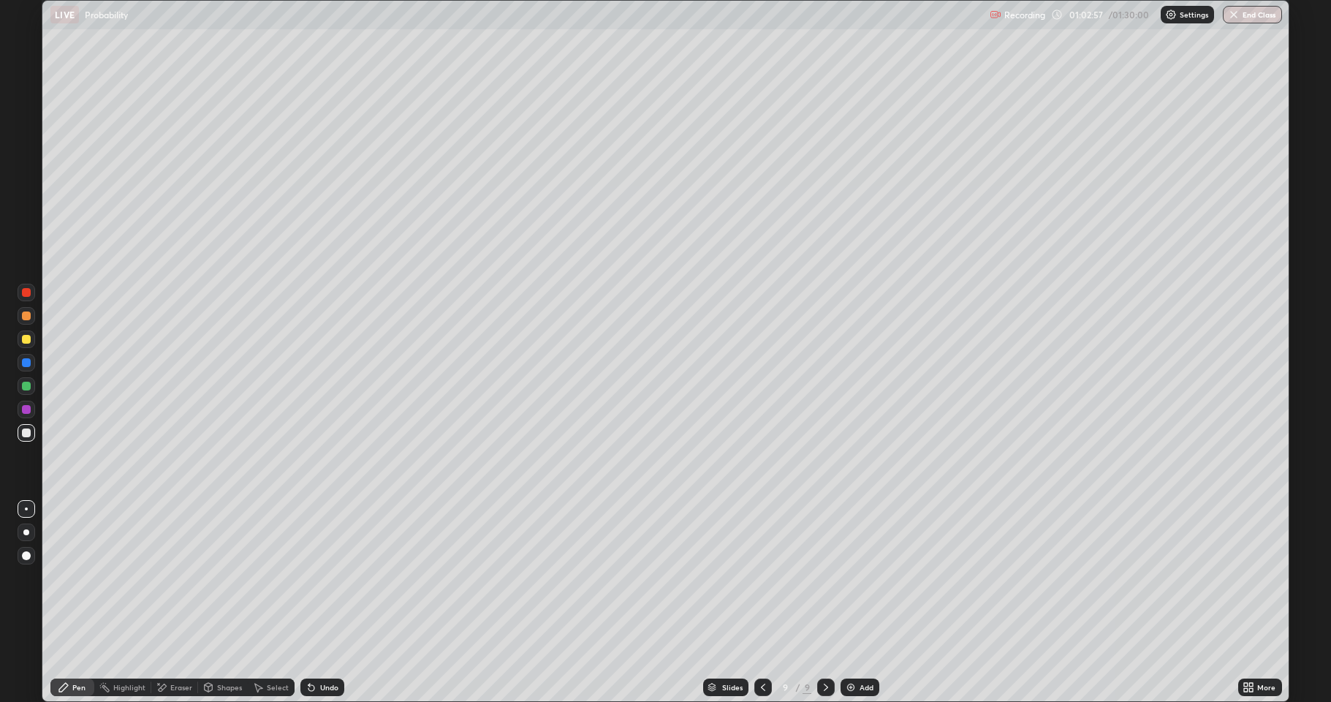
click at [762, 578] on icon at bounding box center [763, 687] width 12 height 12
click at [817, 578] on div at bounding box center [826, 687] width 18 height 18
click at [328, 578] on div "Undo" at bounding box center [322, 687] width 44 height 18
click at [865, 578] on div "Add" at bounding box center [860, 687] width 39 height 18
click at [187, 578] on div "Eraser" at bounding box center [181, 687] width 22 height 7
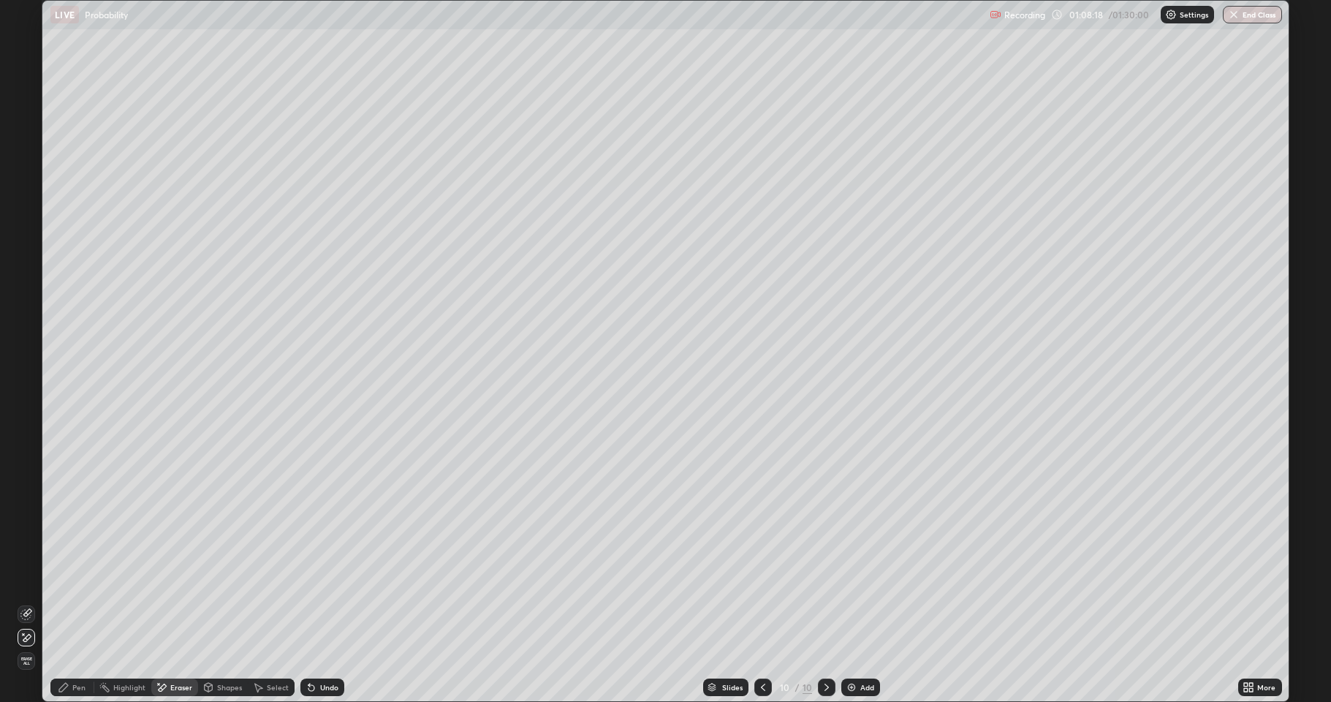
click at [72, 578] on div "Pen" at bounding box center [72, 687] width 44 height 18
click at [869, 578] on div "Add" at bounding box center [868, 687] width 14 height 7
click at [756, 578] on div at bounding box center [764, 687] width 18 height 18
click at [826, 578] on icon at bounding box center [826, 687] width 12 height 12
click at [868, 578] on div "Add" at bounding box center [867, 687] width 14 height 7
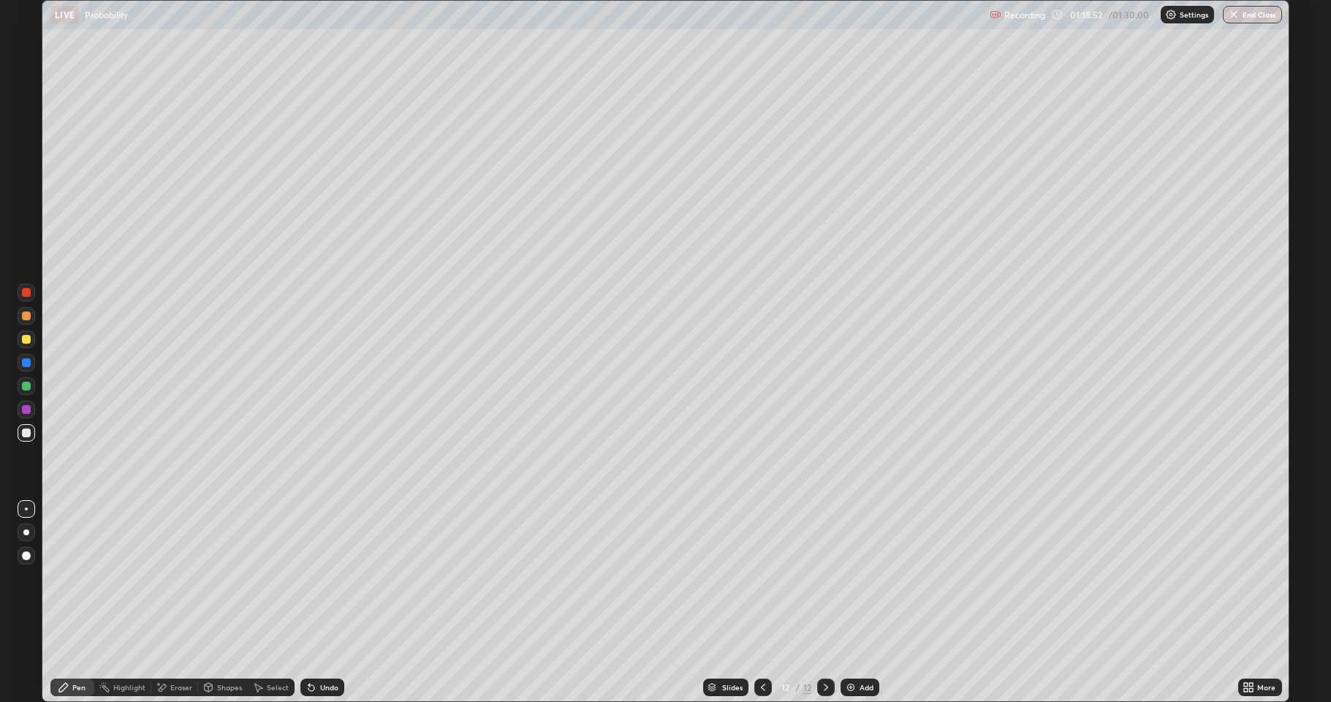
click at [869, 578] on div "Add" at bounding box center [860, 687] width 39 height 18
click at [854, 578] on img at bounding box center [851, 687] width 12 height 12
click at [320, 578] on div "Undo" at bounding box center [329, 687] width 18 height 7
click at [764, 578] on icon at bounding box center [763, 687] width 12 height 12
click at [1110, 15] on div "/ 01:30:00" at bounding box center [1130, 14] width 45 height 9
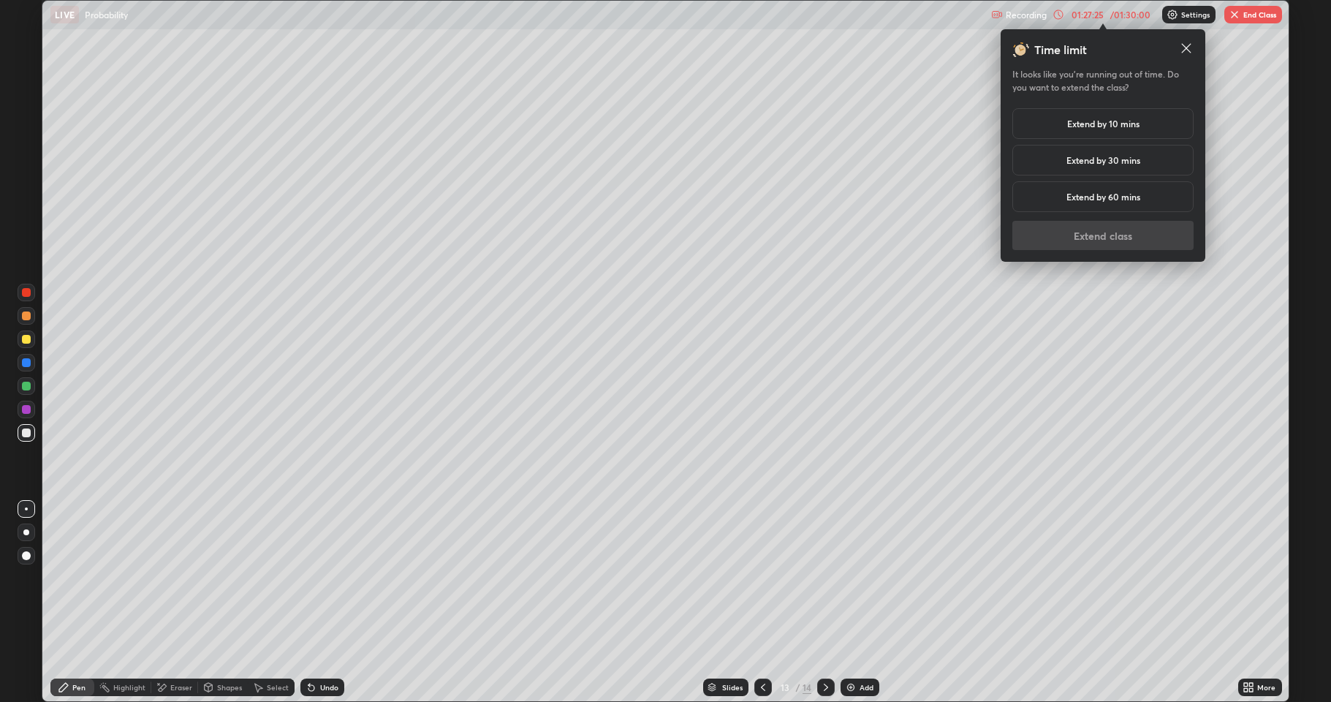
click at [1130, 165] on h5 "Extend by 30 mins" at bounding box center [1104, 160] width 74 height 13
click at [1141, 239] on button "Extend class" at bounding box center [1103, 235] width 181 height 29
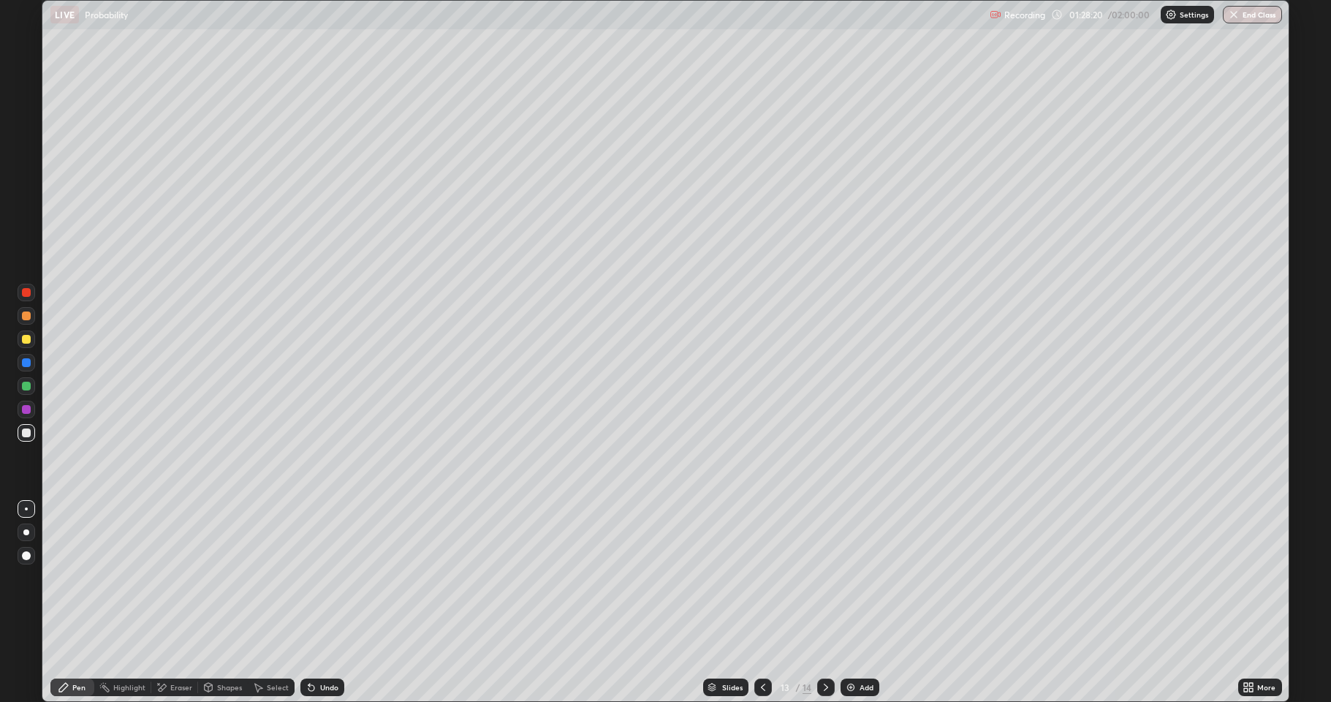
click at [823, 578] on icon at bounding box center [826, 687] width 12 height 12
click at [757, 578] on icon at bounding box center [763, 687] width 12 height 12
click at [867, 578] on div "Add" at bounding box center [867, 687] width 14 height 7
click at [339, 578] on div "Undo" at bounding box center [322, 687] width 44 height 18
click at [341, 578] on div "Undo" at bounding box center [322, 687] width 44 height 18
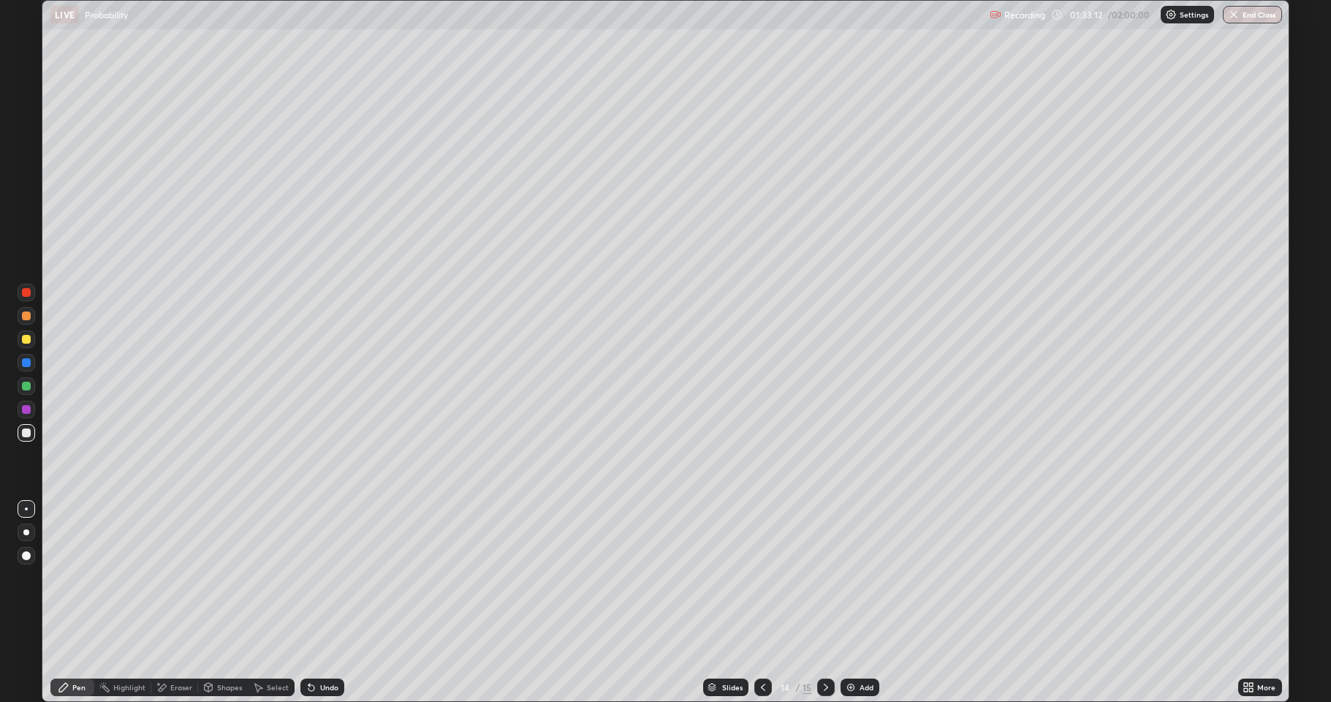
click at [340, 578] on div "Undo" at bounding box center [322, 687] width 44 height 18
click at [341, 578] on div "Undo" at bounding box center [322, 687] width 44 height 18
click at [340, 578] on div "Undo" at bounding box center [322, 687] width 44 height 18
click at [339, 578] on div "Undo" at bounding box center [322, 687] width 44 height 18
click at [338, 578] on div "Undo" at bounding box center [322, 687] width 44 height 18
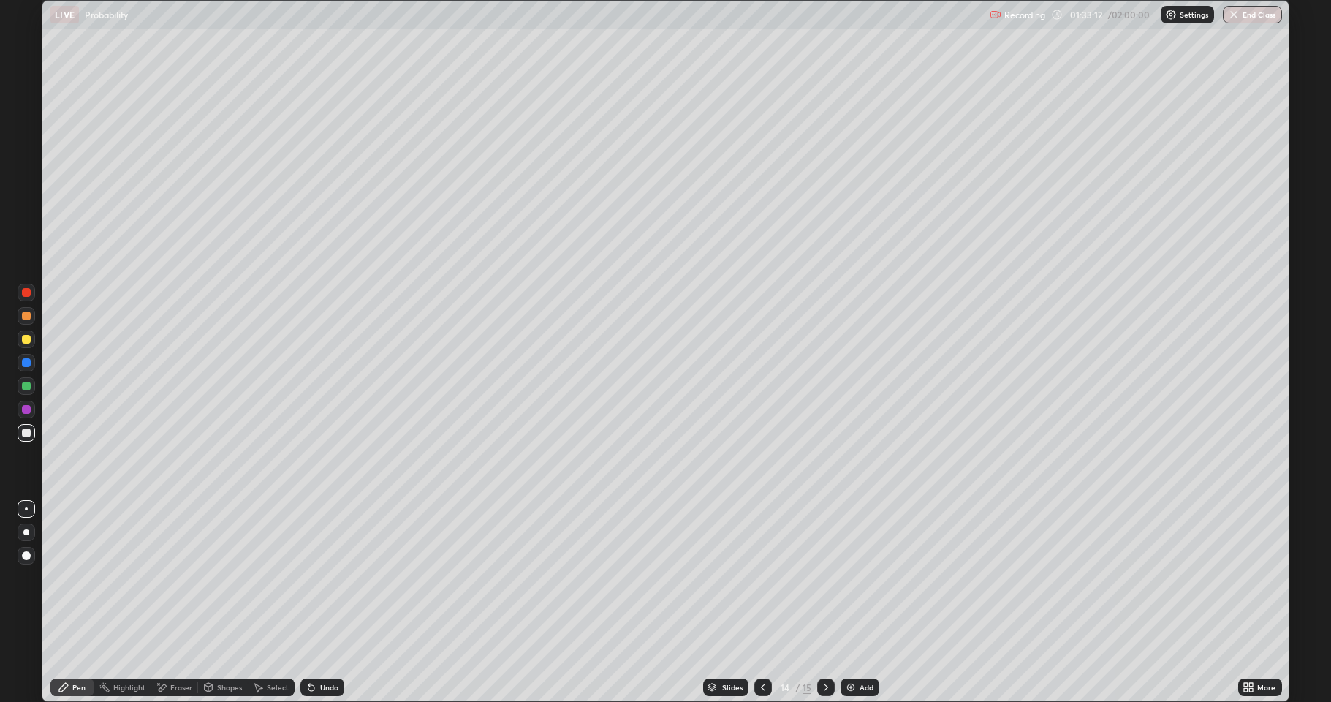
click at [335, 578] on div "Undo" at bounding box center [329, 687] width 18 height 7
click at [333, 578] on div "Undo" at bounding box center [329, 687] width 18 height 7
click at [331, 578] on div "Undo" at bounding box center [329, 687] width 18 height 7
click at [334, 578] on div "Undo" at bounding box center [329, 687] width 18 height 7
click at [320, 578] on div "Undo" at bounding box center [329, 687] width 18 height 7
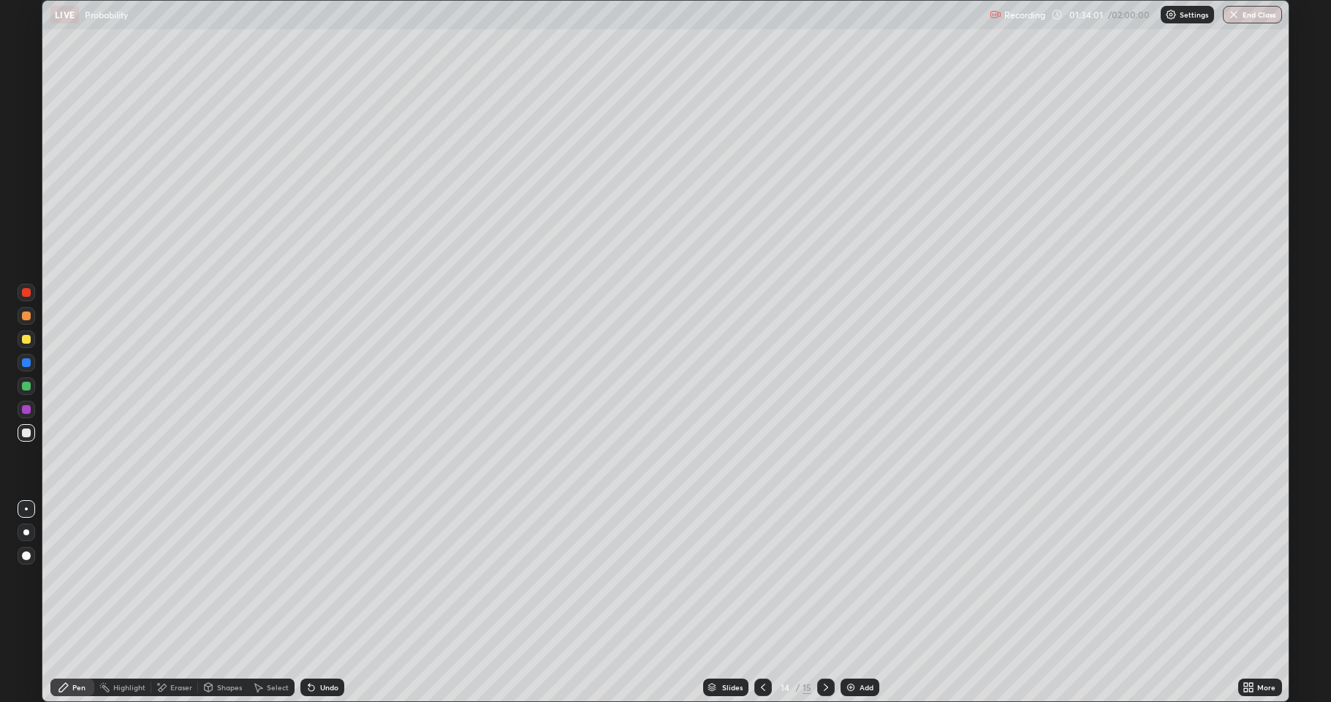
click at [318, 578] on div "Undo" at bounding box center [322, 687] width 44 height 18
click at [761, 578] on icon at bounding box center [763, 687] width 12 height 12
click at [327, 578] on div "Undo" at bounding box center [329, 687] width 18 height 7
click at [271, 578] on div "Select" at bounding box center [271, 687] width 47 height 18
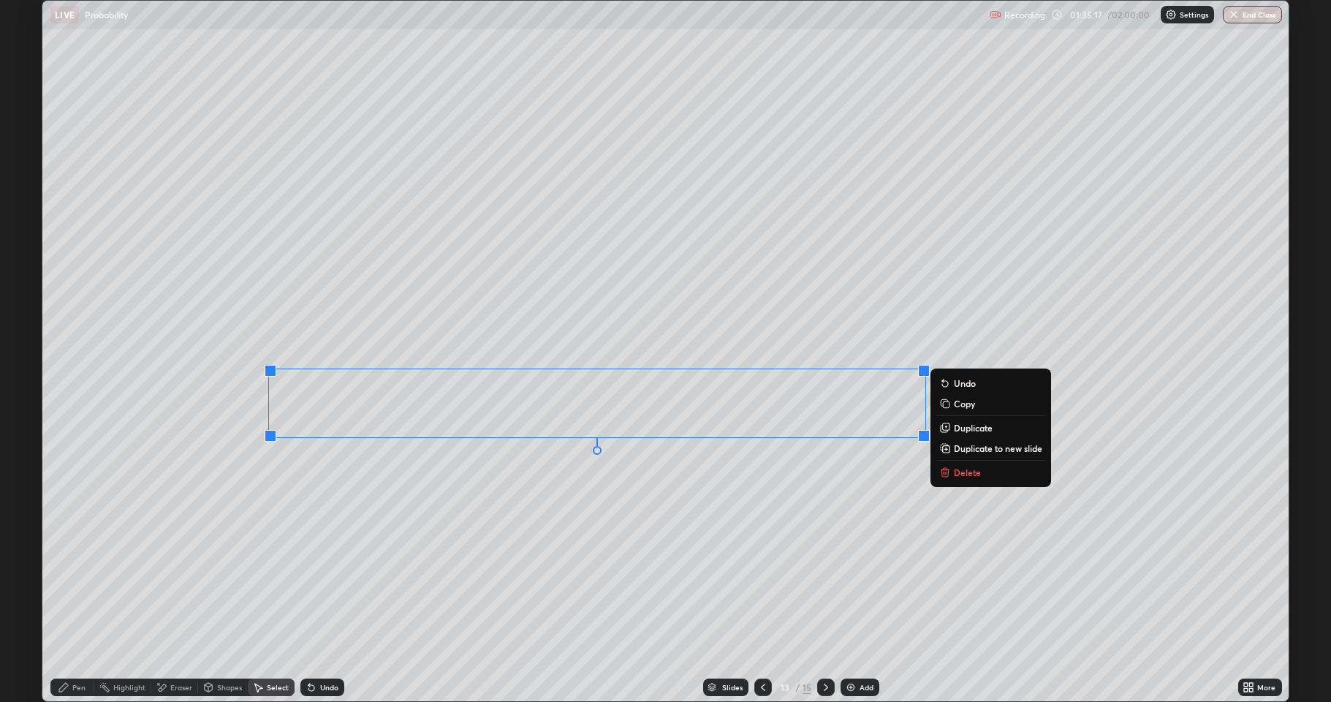
click at [979, 447] on p "Duplicate to new slide" at bounding box center [998, 448] width 88 height 12
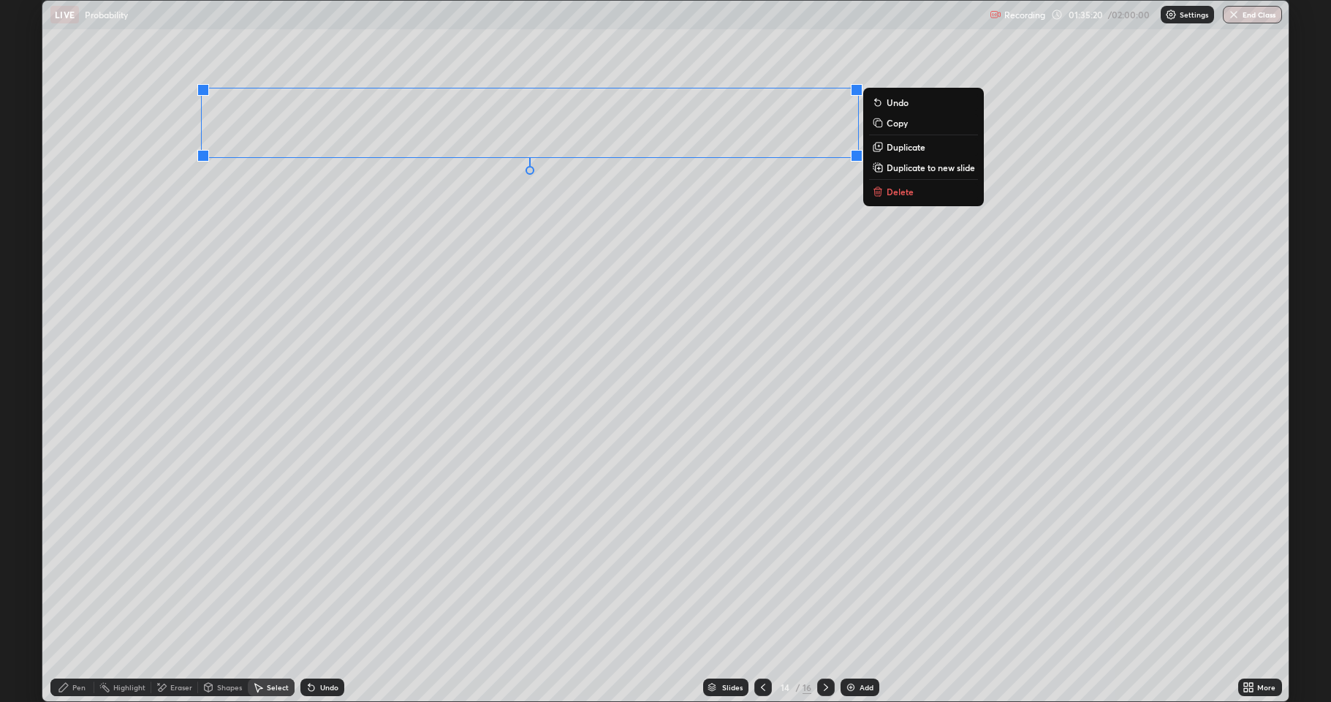
click at [400, 249] on div "0 ° Undo Copy Duplicate Duplicate to new slide Delete" at bounding box center [665, 351] width 1247 height 700
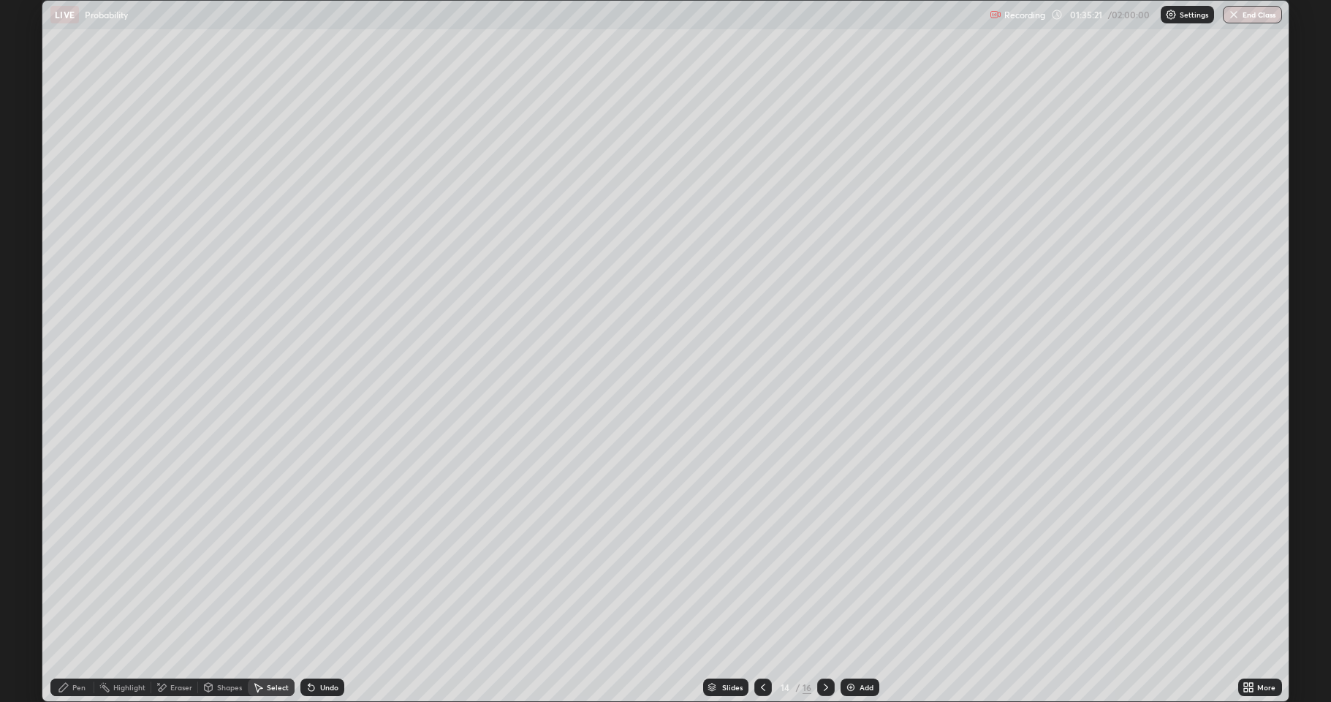
click at [66, 578] on icon at bounding box center [64, 687] width 12 height 12
click at [320, 578] on div "Undo" at bounding box center [329, 687] width 18 height 7
click at [321, 578] on div "Undo" at bounding box center [322, 687] width 44 height 18
click at [763, 578] on icon at bounding box center [763, 687] width 12 height 12
click at [271, 578] on div "Select" at bounding box center [278, 687] width 22 height 7
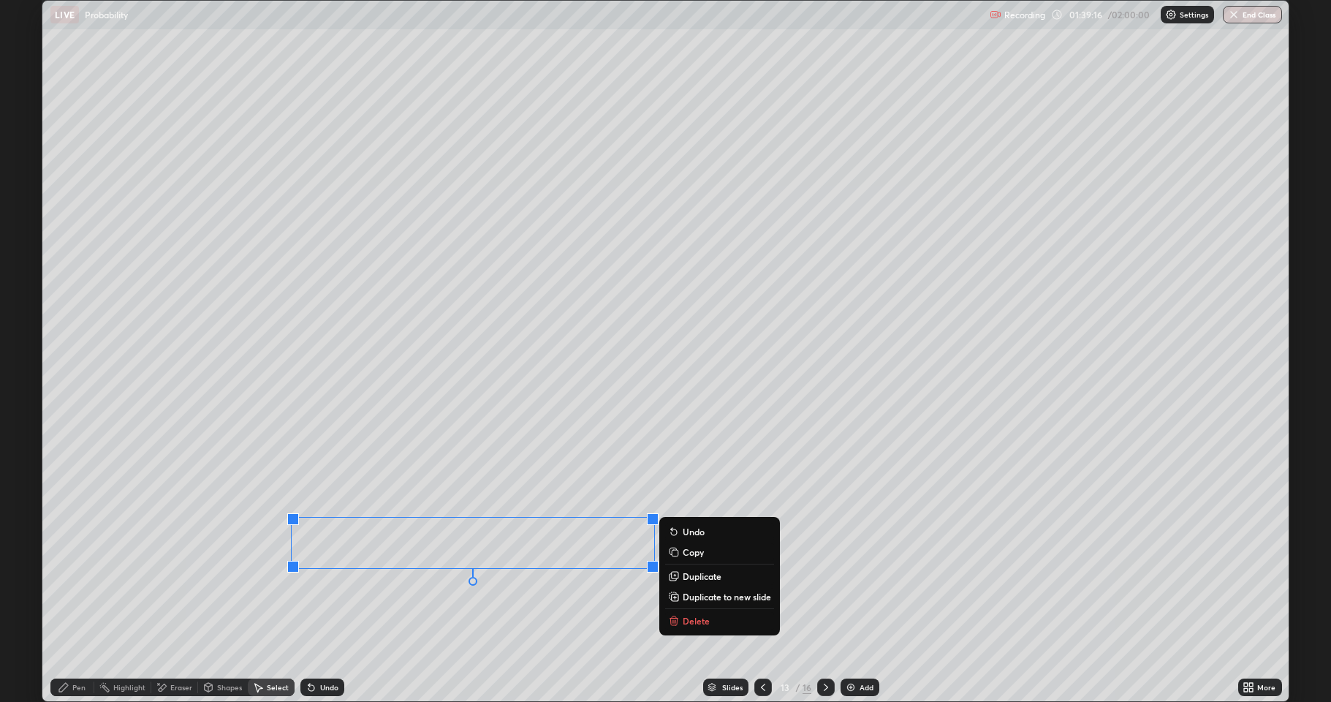
click at [714, 578] on p "Duplicate to new slide" at bounding box center [727, 597] width 88 height 12
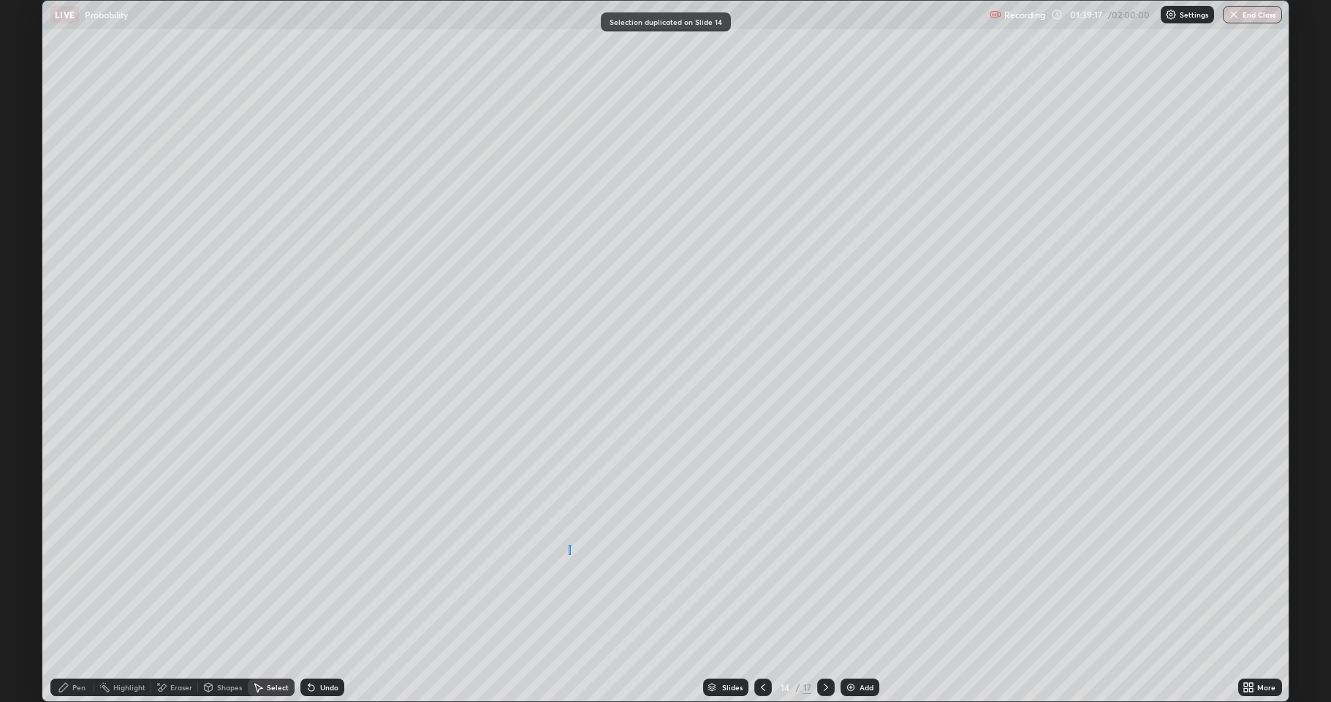
click at [570, 555] on div "0 ° Undo Copy Duplicate Duplicate to new slide Delete" at bounding box center [665, 351] width 1247 height 700
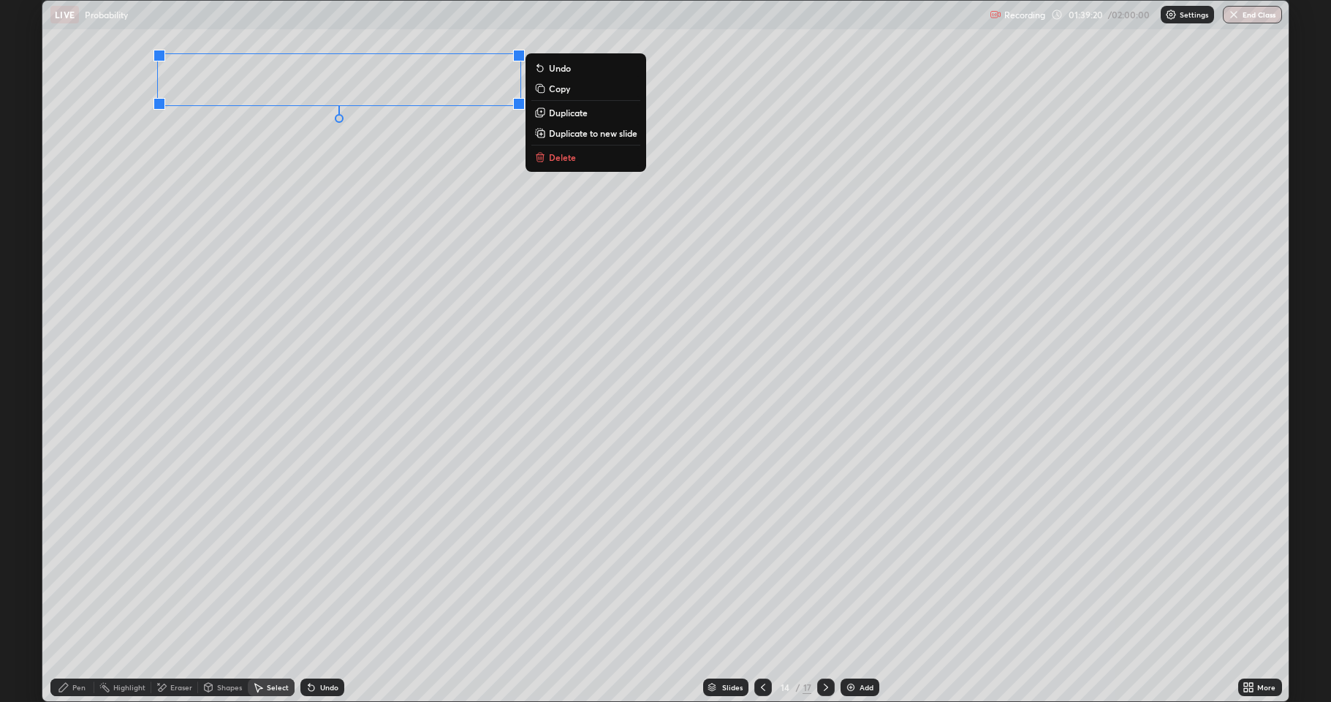
click at [393, 174] on div "0 ° Undo Copy Duplicate Duplicate to new slide Delete" at bounding box center [665, 351] width 1247 height 700
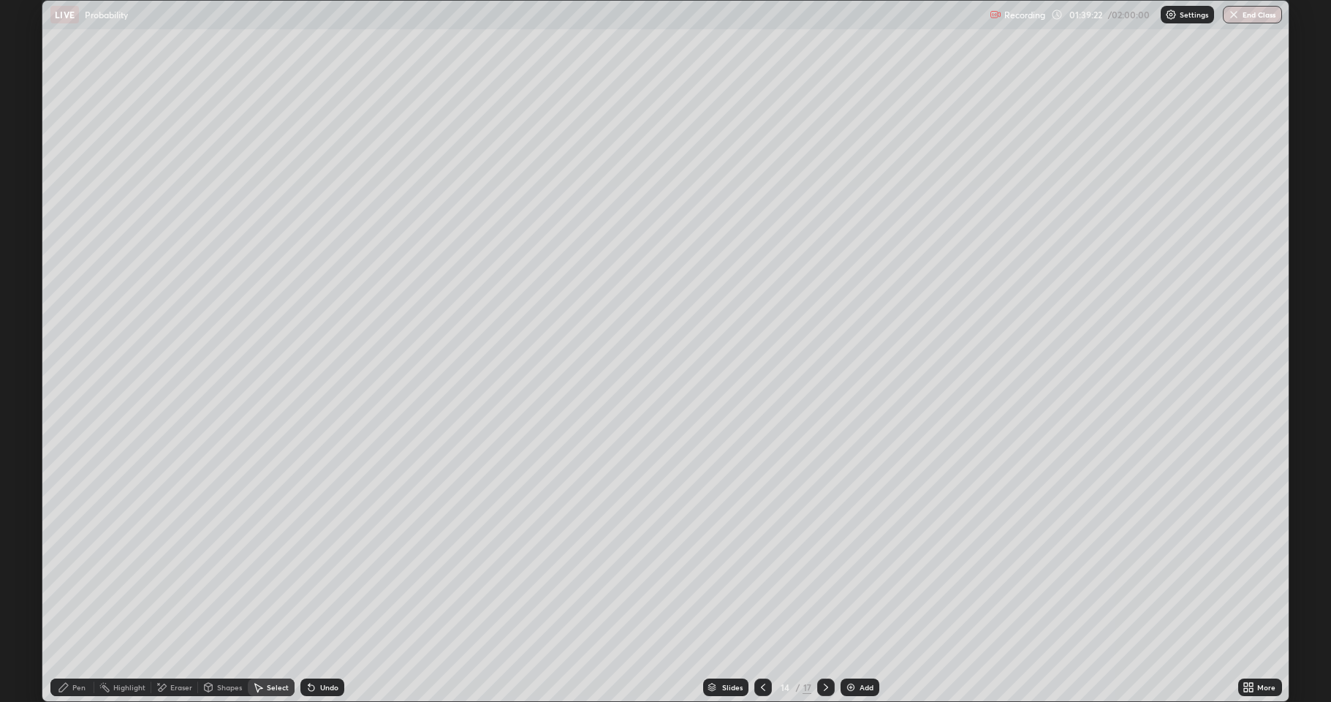
click at [64, 578] on icon at bounding box center [63, 687] width 9 height 9
click at [1260, 578] on div "More" at bounding box center [1267, 687] width 18 height 7
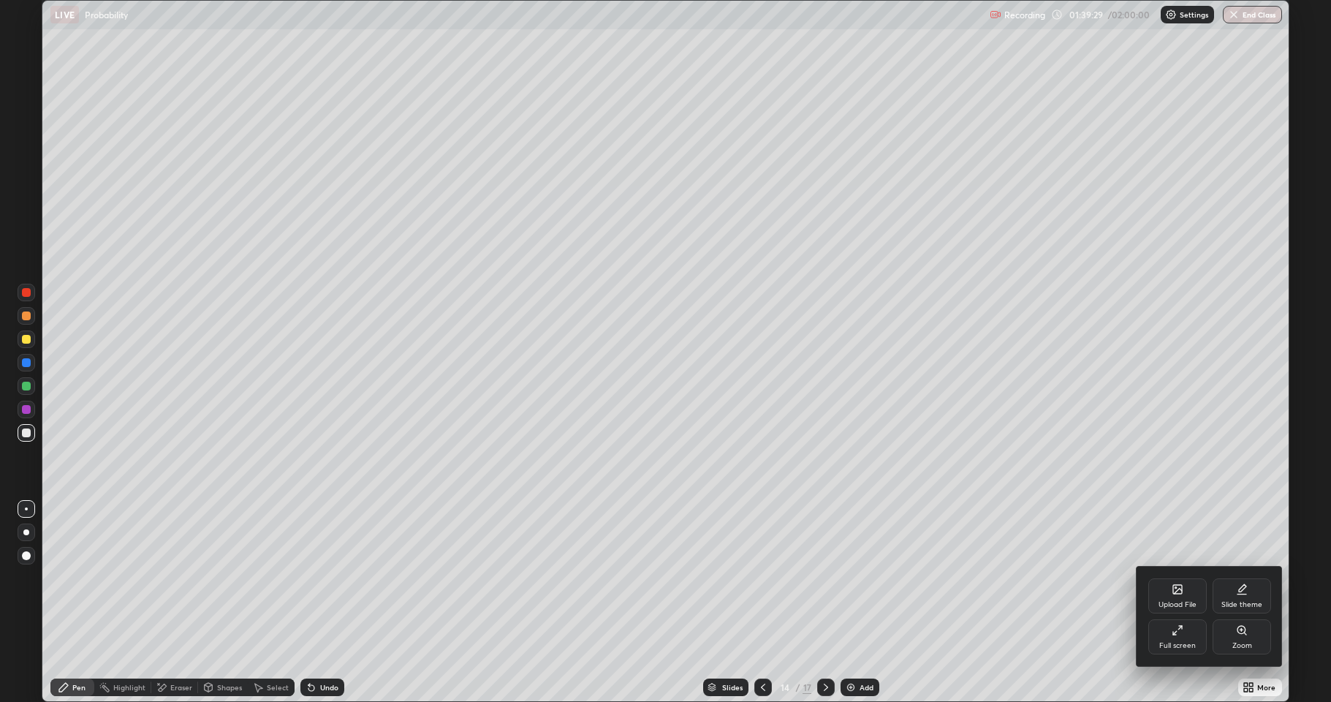
click at [1172, 578] on icon at bounding box center [1178, 630] width 12 height 12
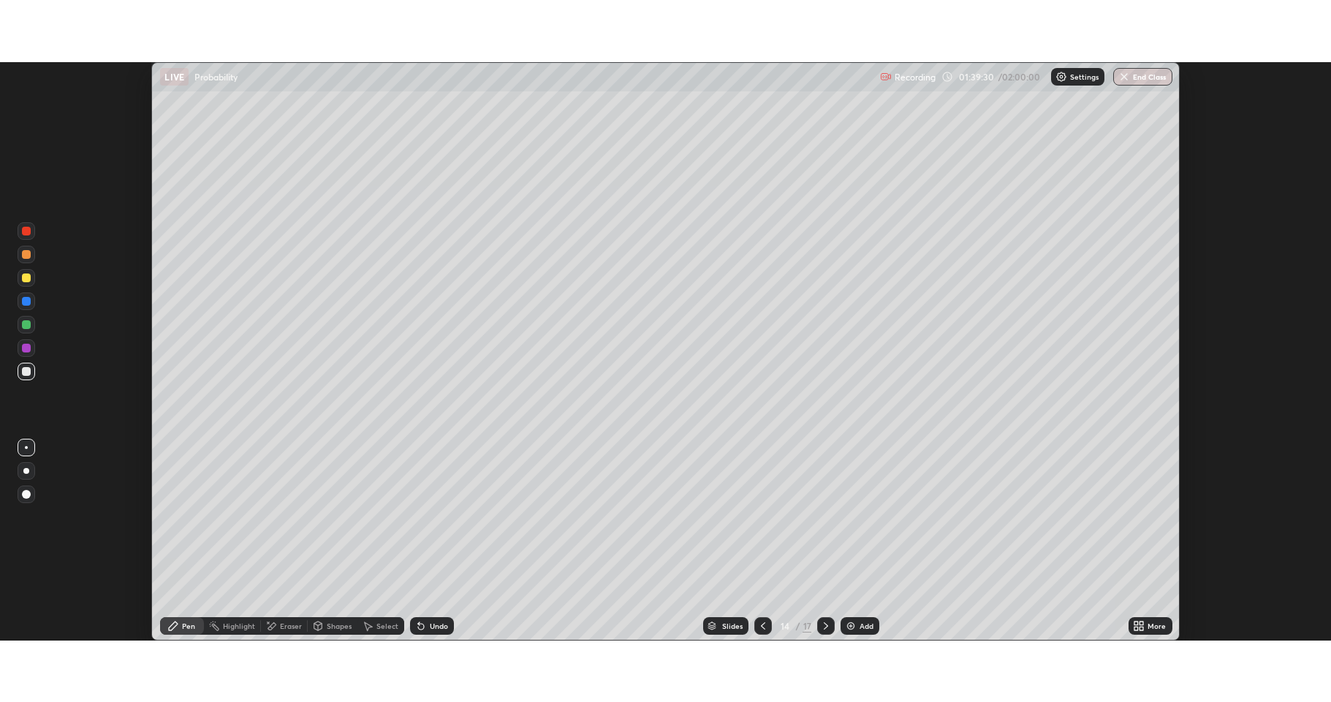
scroll to position [72533, 71780]
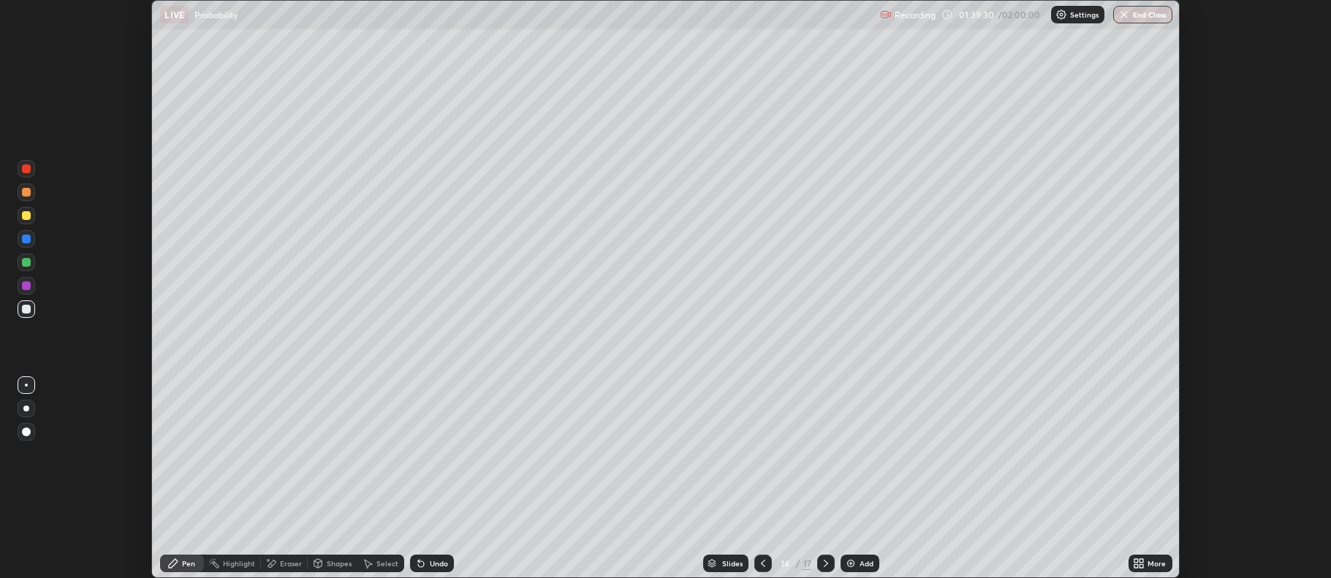
click at [1160, 566] on div "More" at bounding box center [1157, 563] width 18 height 7
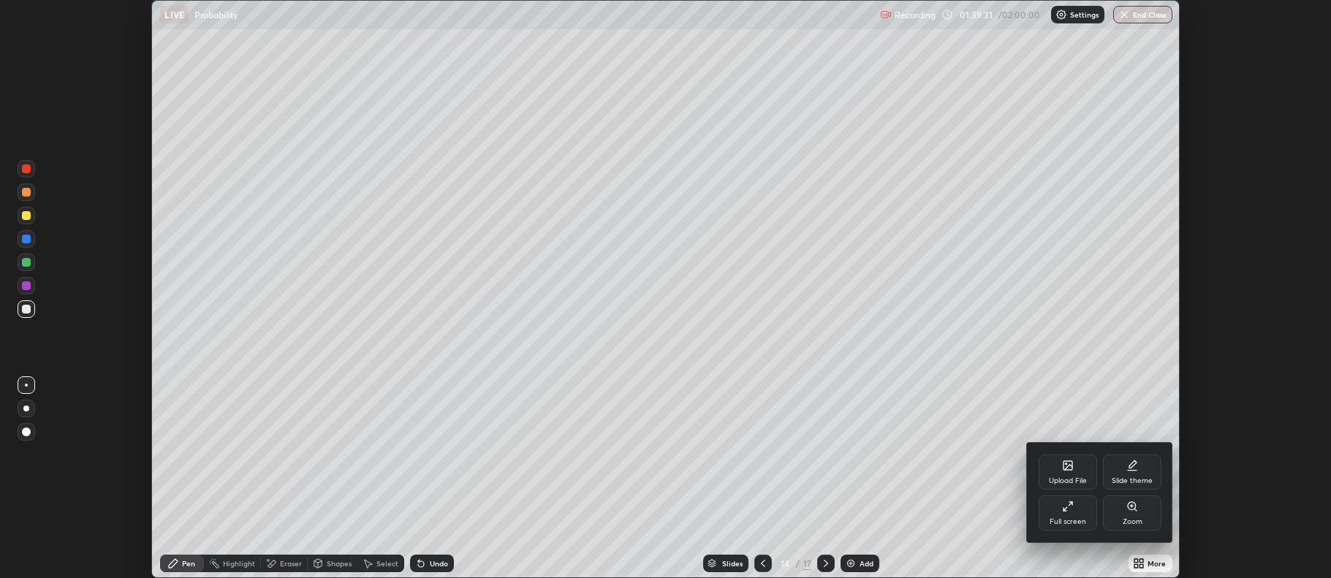
click at [1149, 521] on div "Zoom" at bounding box center [1132, 513] width 58 height 35
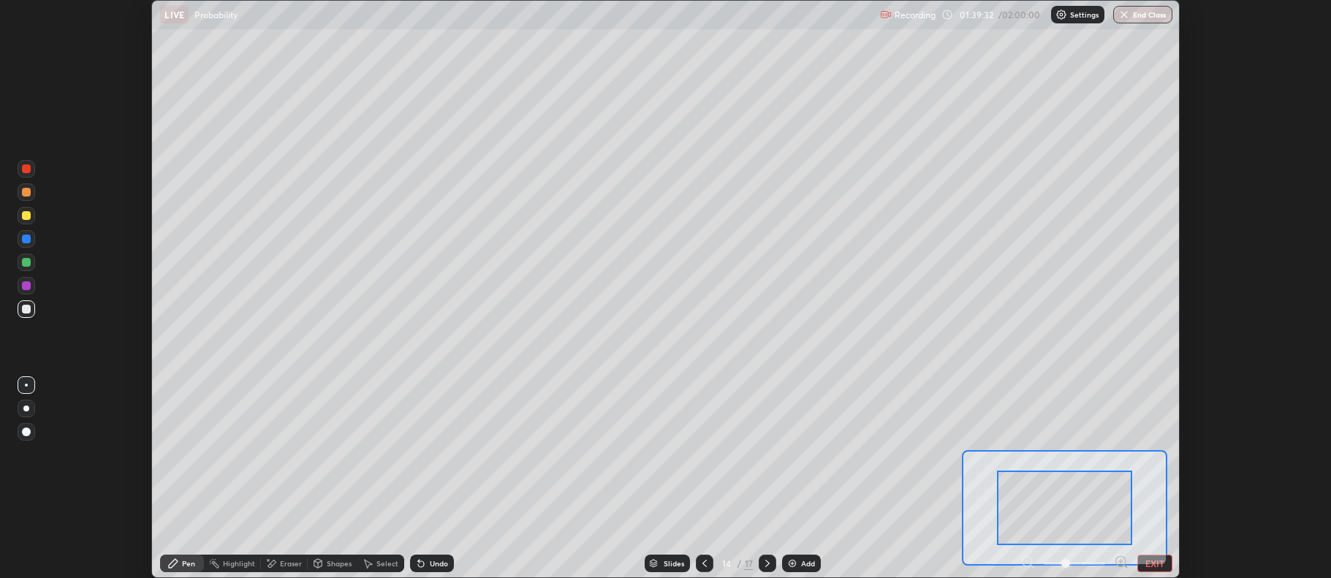
click at [1122, 562] on icon at bounding box center [1121, 562] width 4 height 0
click at [1121, 559] on icon at bounding box center [1121, 562] width 15 height 15
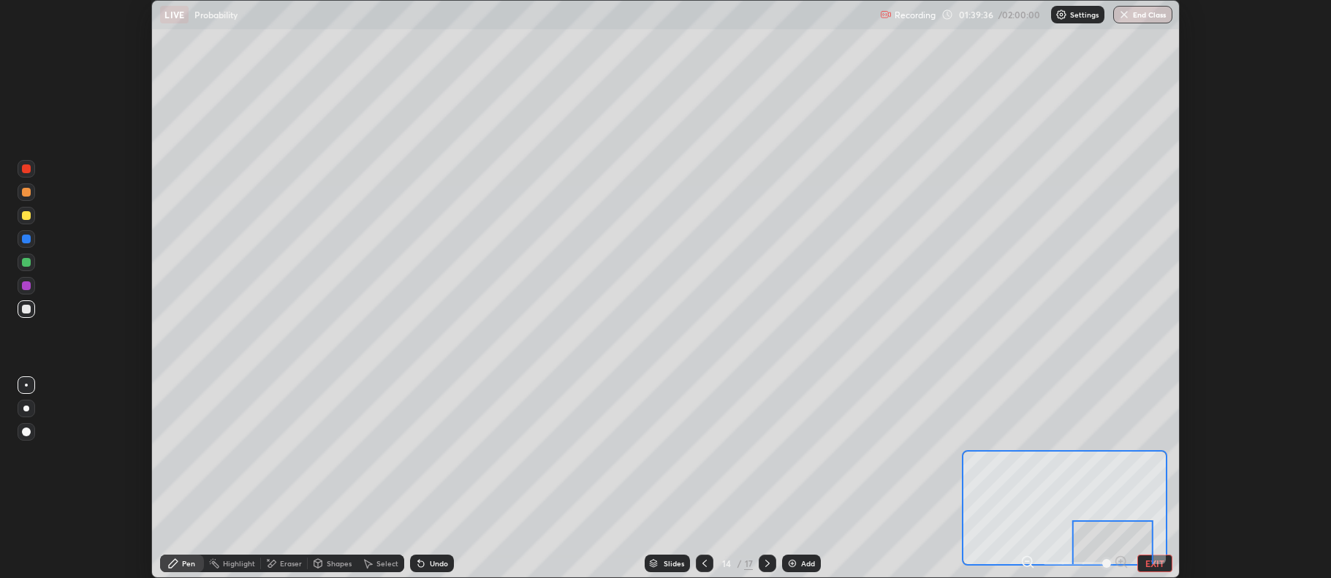
click at [1161, 561] on button "EXIT" at bounding box center [1155, 564] width 35 height 18
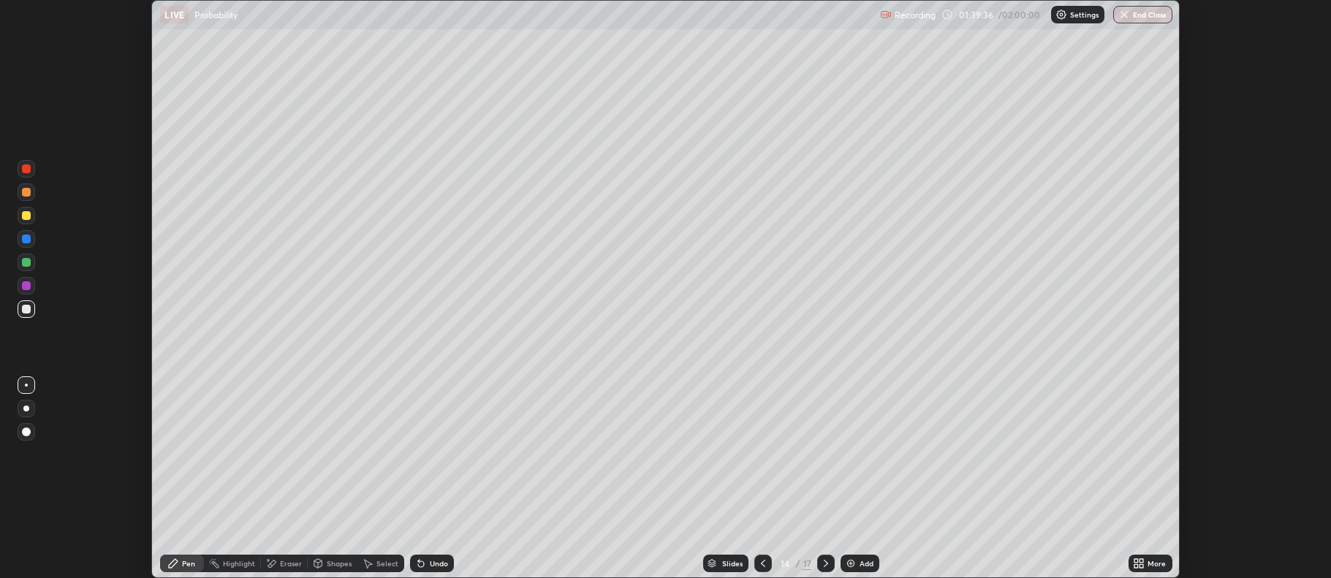
click at [1157, 561] on div "More" at bounding box center [1157, 563] width 18 height 7
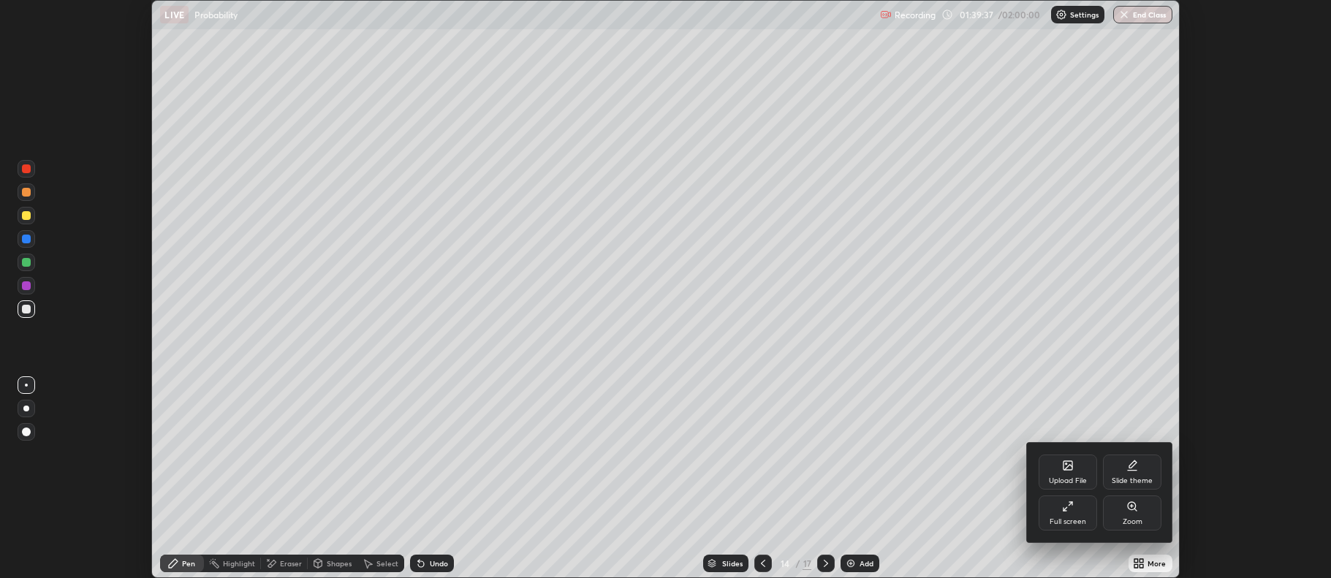
click at [1078, 513] on div "Full screen" at bounding box center [1068, 513] width 58 height 35
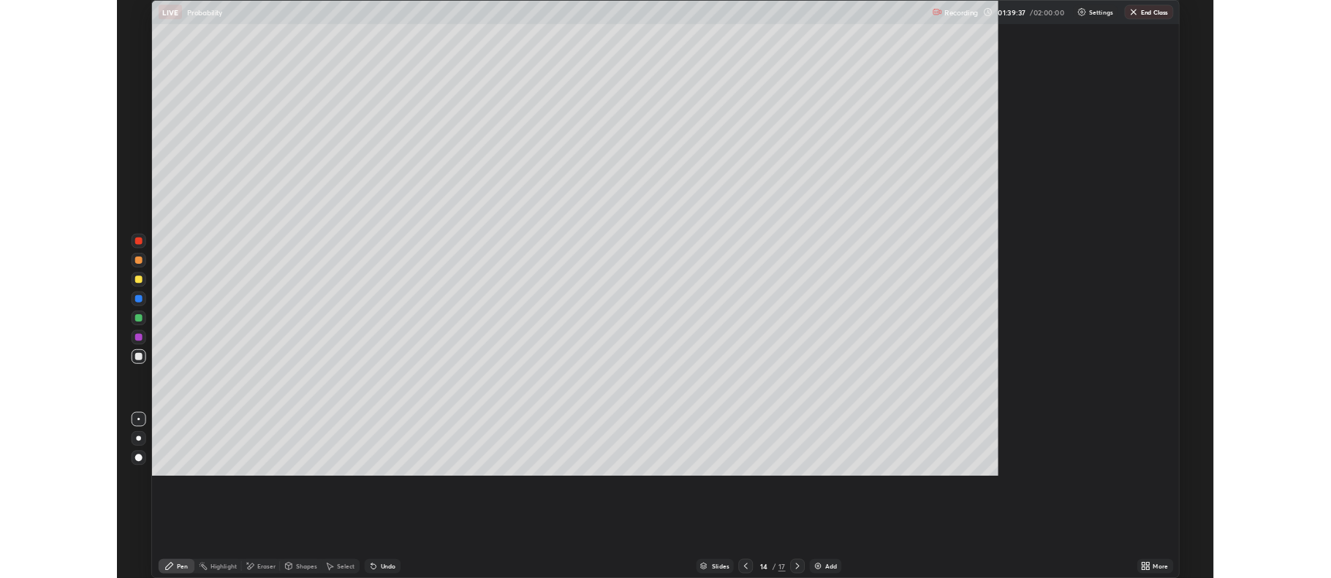
scroll to position [702, 1331]
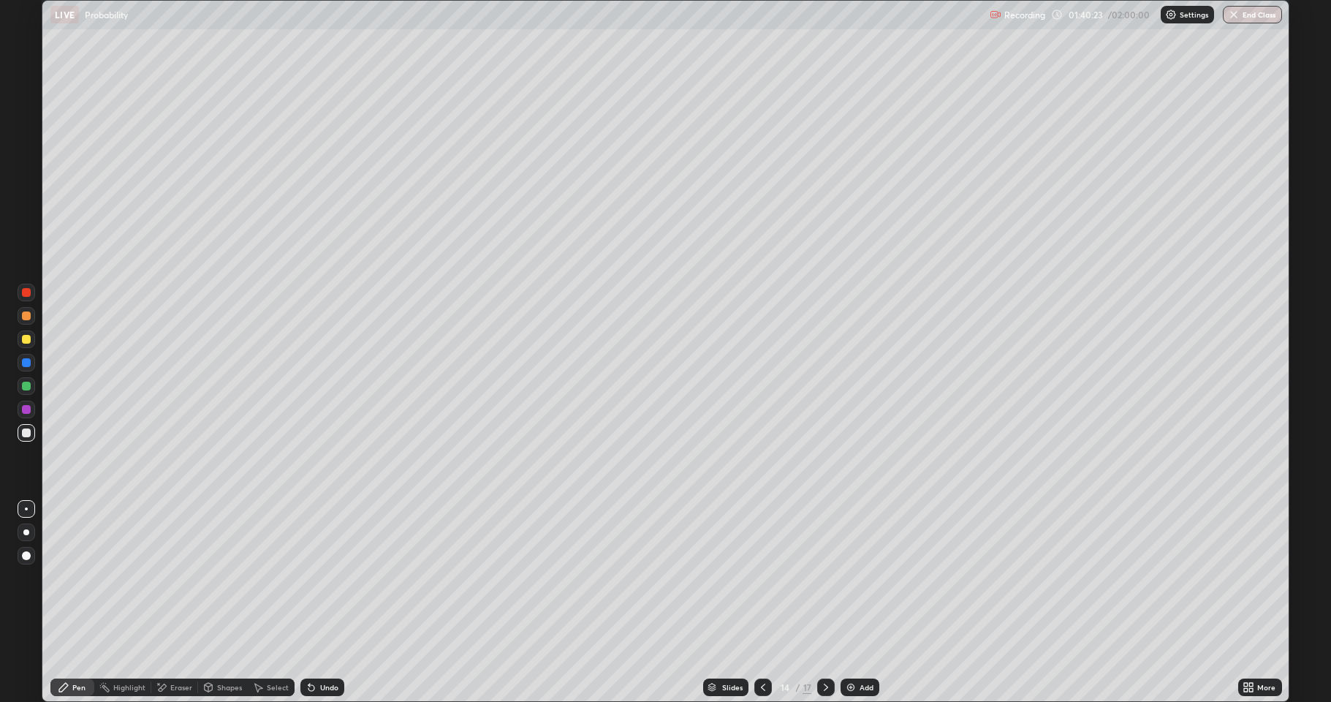
click at [189, 578] on div "Eraser" at bounding box center [181, 687] width 22 height 7
click at [82, 578] on div "Pen" at bounding box center [78, 687] width 13 height 7
click at [193, 578] on div "Eraser" at bounding box center [174, 687] width 47 height 18
click at [85, 578] on div "Pen" at bounding box center [78, 687] width 13 height 7
click at [327, 578] on div "Undo" at bounding box center [329, 687] width 18 height 7
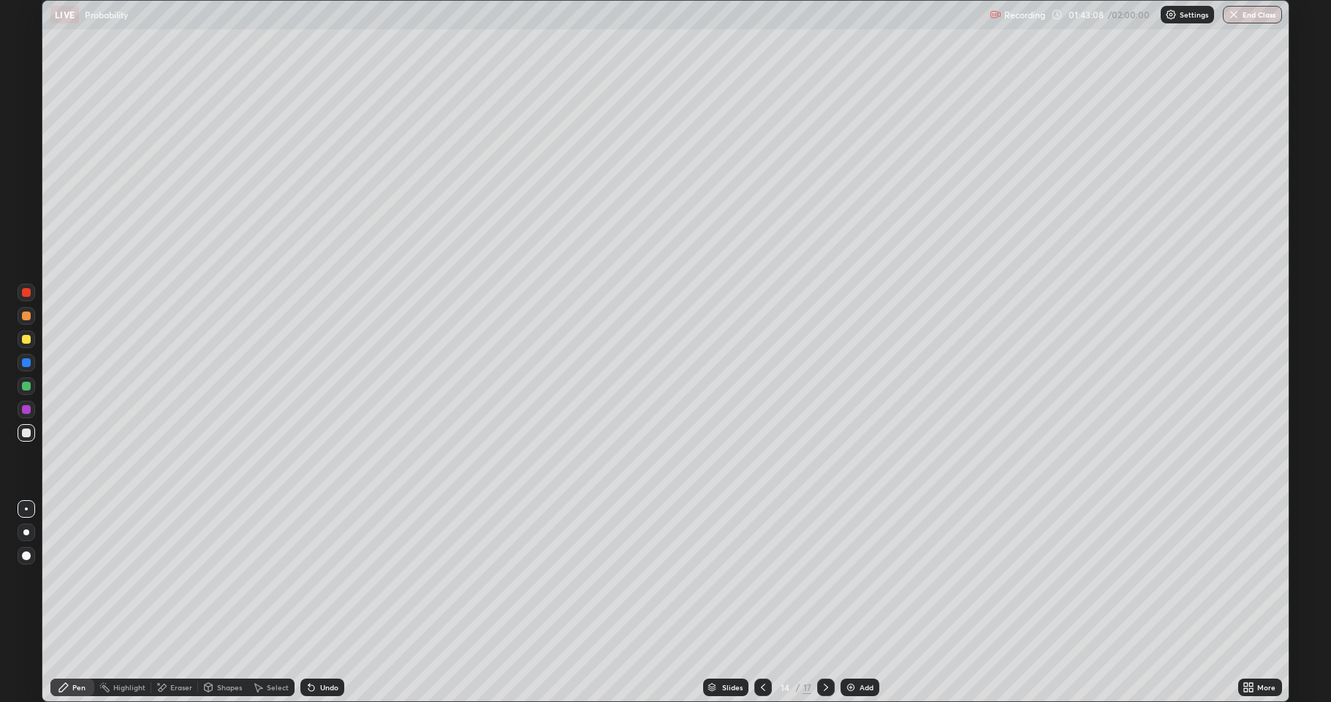
click at [823, 578] on icon at bounding box center [826, 687] width 12 height 12
click at [825, 578] on icon at bounding box center [826, 687] width 12 height 12
click at [828, 578] on icon at bounding box center [826, 687] width 12 height 12
click at [823, 578] on icon at bounding box center [826, 687] width 12 height 12
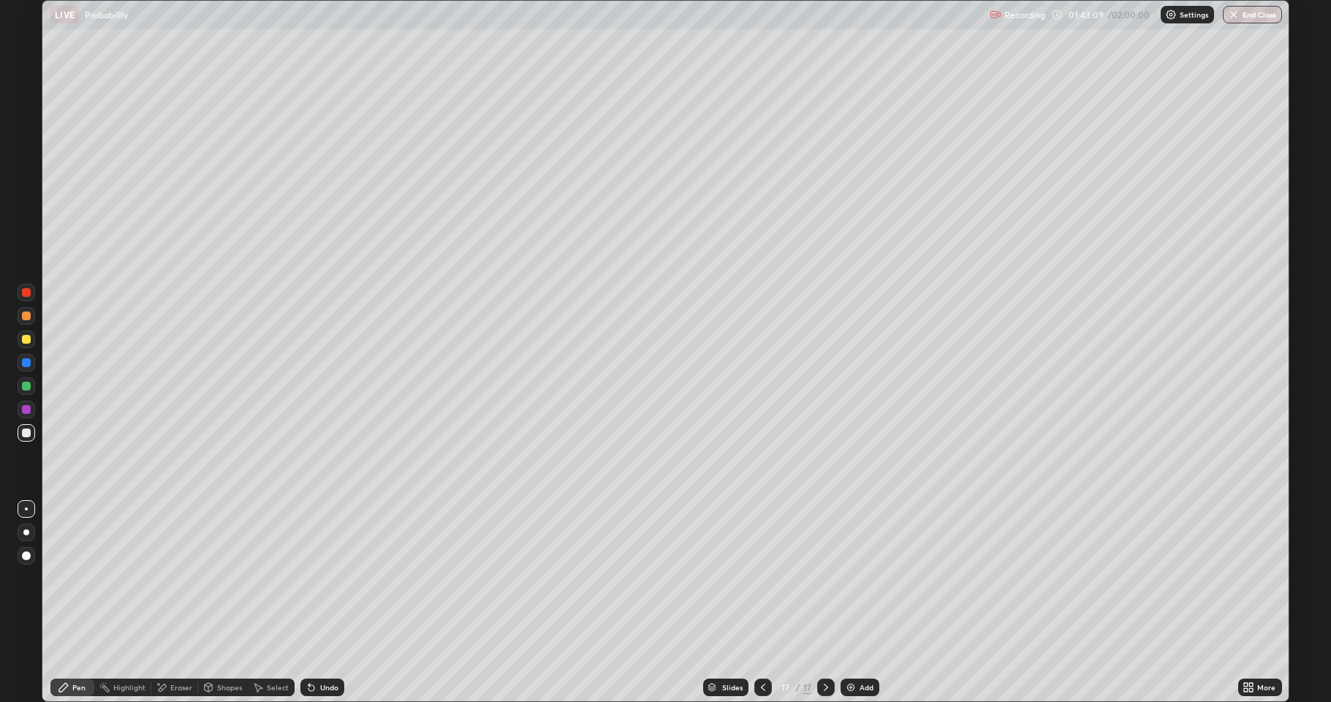
click at [861, 578] on div "Add" at bounding box center [867, 687] width 14 height 7
click at [318, 578] on div "Undo" at bounding box center [322, 687] width 44 height 18
click at [869, 578] on div "Add" at bounding box center [867, 687] width 14 height 7
click at [330, 578] on div "Undo" at bounding box center [329, 687] width 18 height 7
click at [866, 578] on div "Add" at bounding box center [867, 687] width 14 height 7
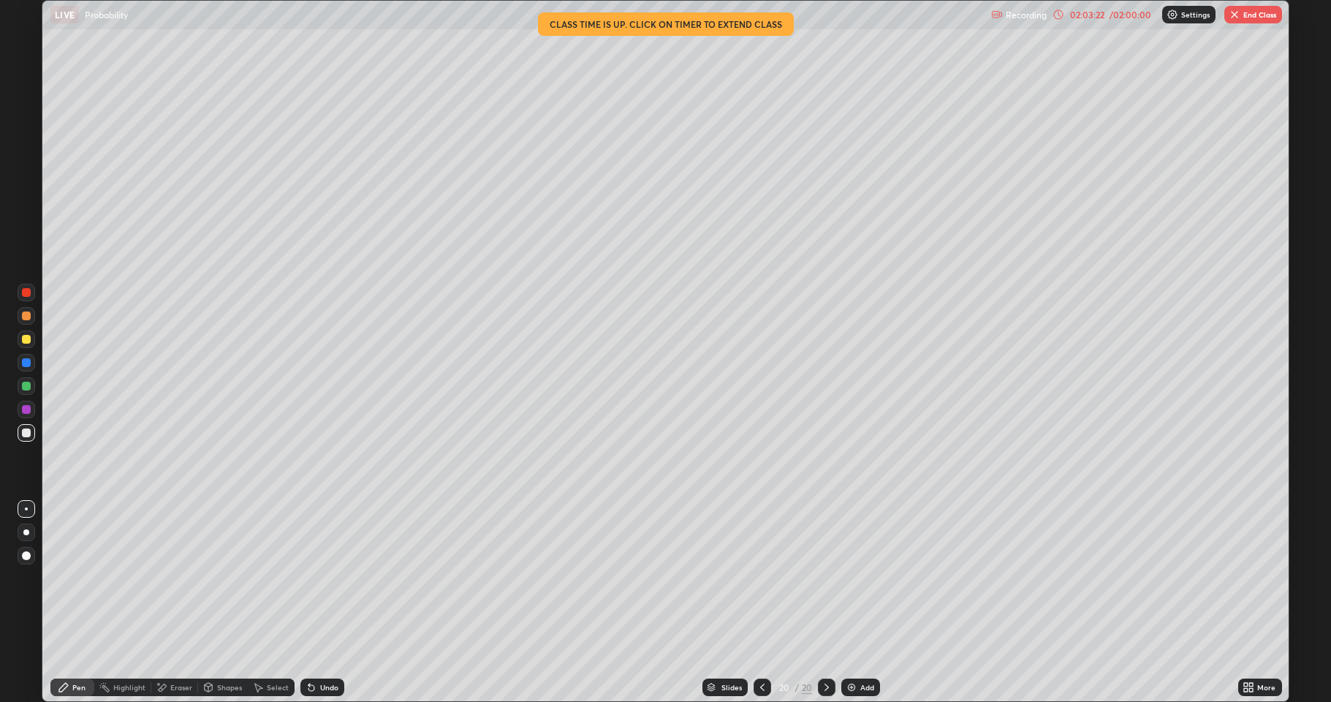
click at [1251, 13] on button "End Class" at bounding box center [1254, 15] width 58 height 18
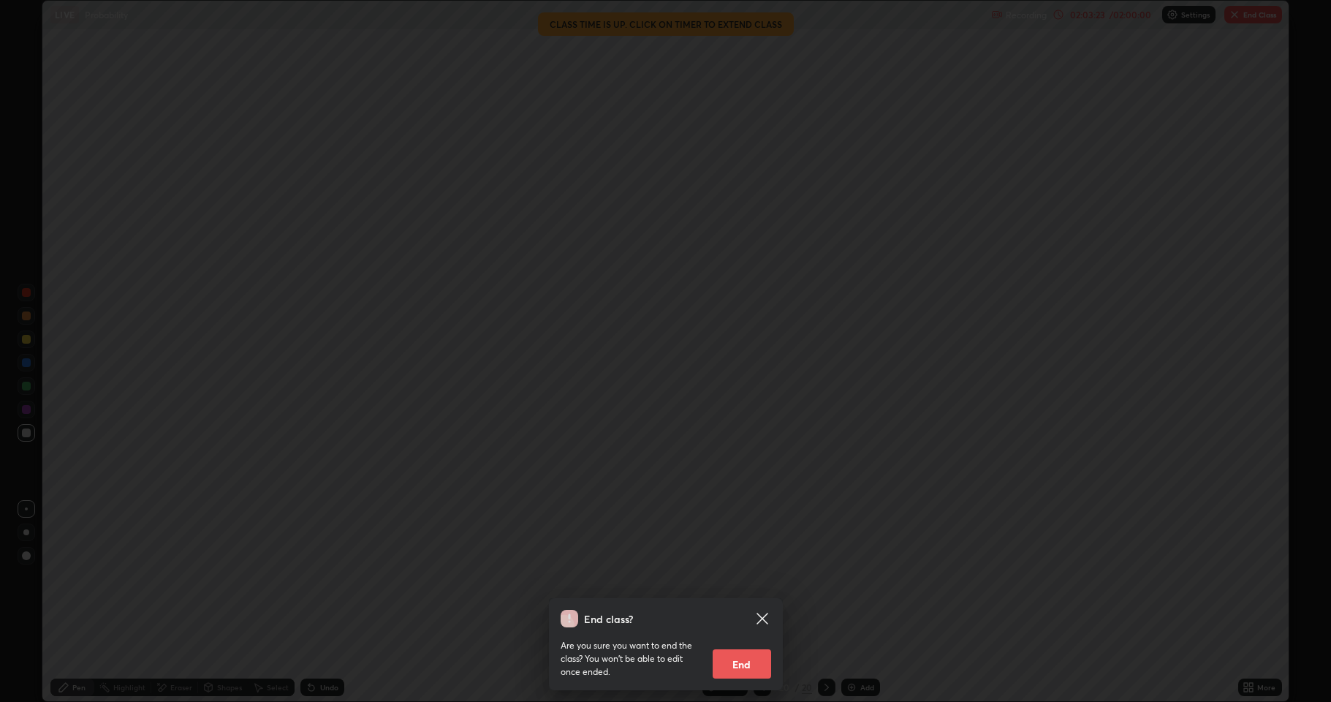
click at [748, 578] on button "End" at bounding box center [742, 663] width 58 height 29
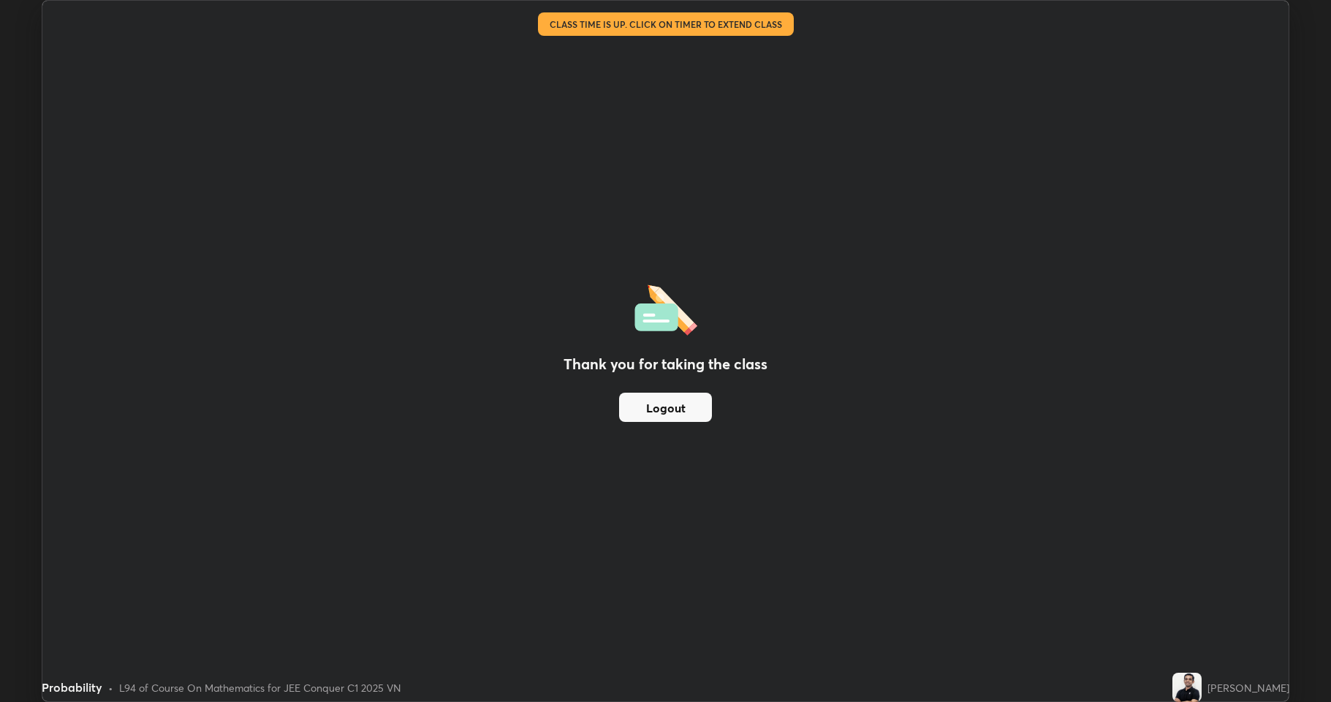
click at [685, 395] on button "Logout" at bounding box center [665, 407] width 93 height 29
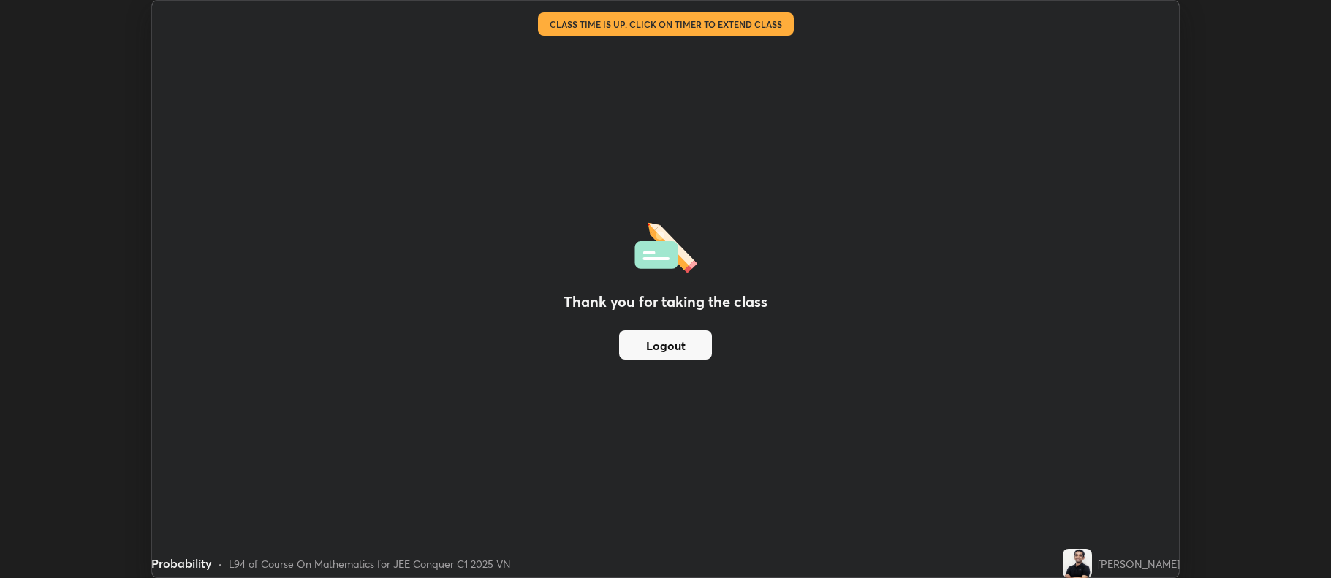
scroll to position [72533, 71780]
